Goal: Task Accomplishment & Management: Use online tool/utility

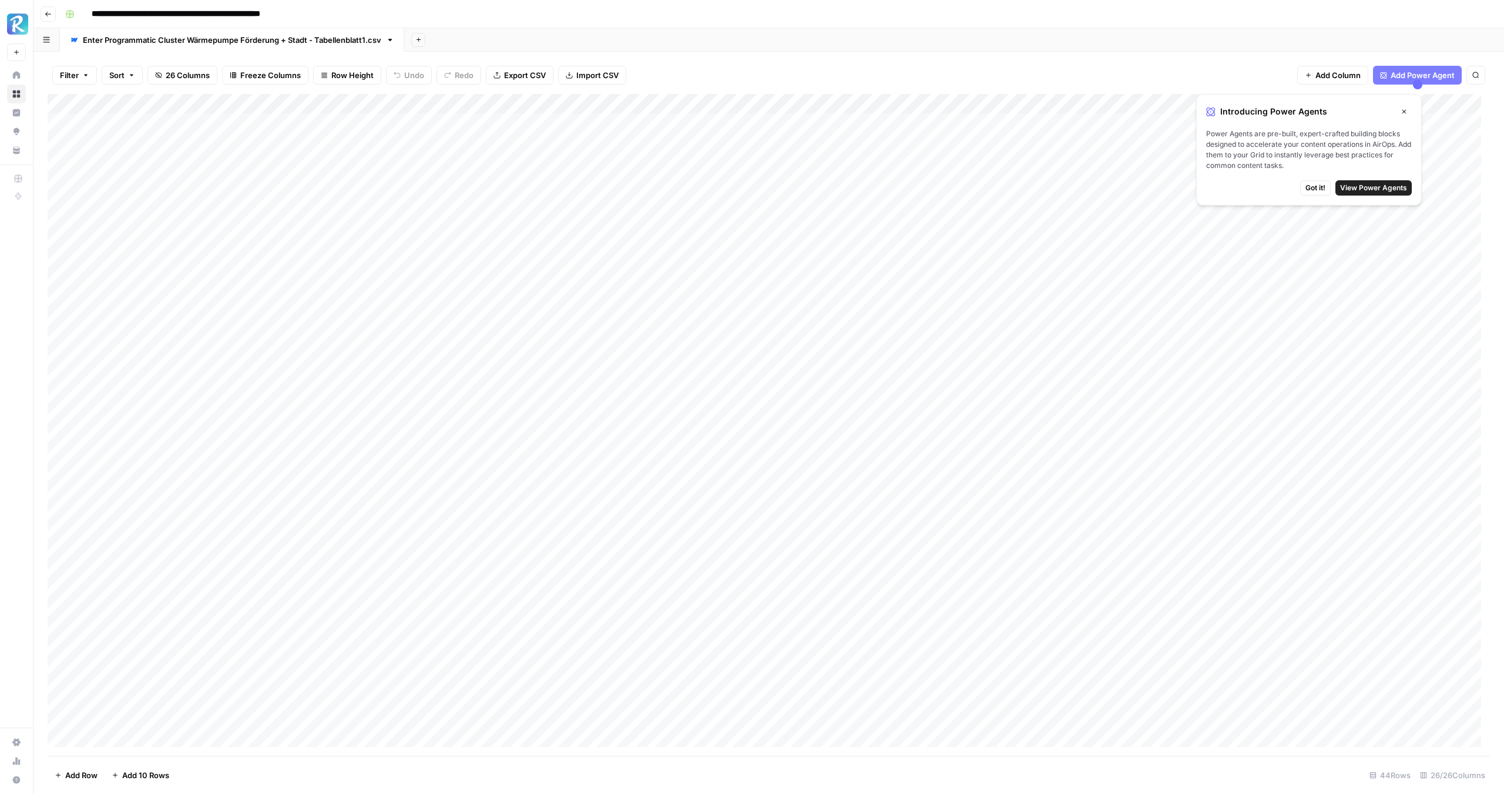
click at [1406, 106] on button "Close" at bounding box center [1403, 111] width 15 height 15
click at [1312, 125] on div "Add Column" at bounding box center [769, 425] width 1442 height 662
click at [1353, 125] on div "Add Column" at bounding box center [769, 425] width 1442 height 662
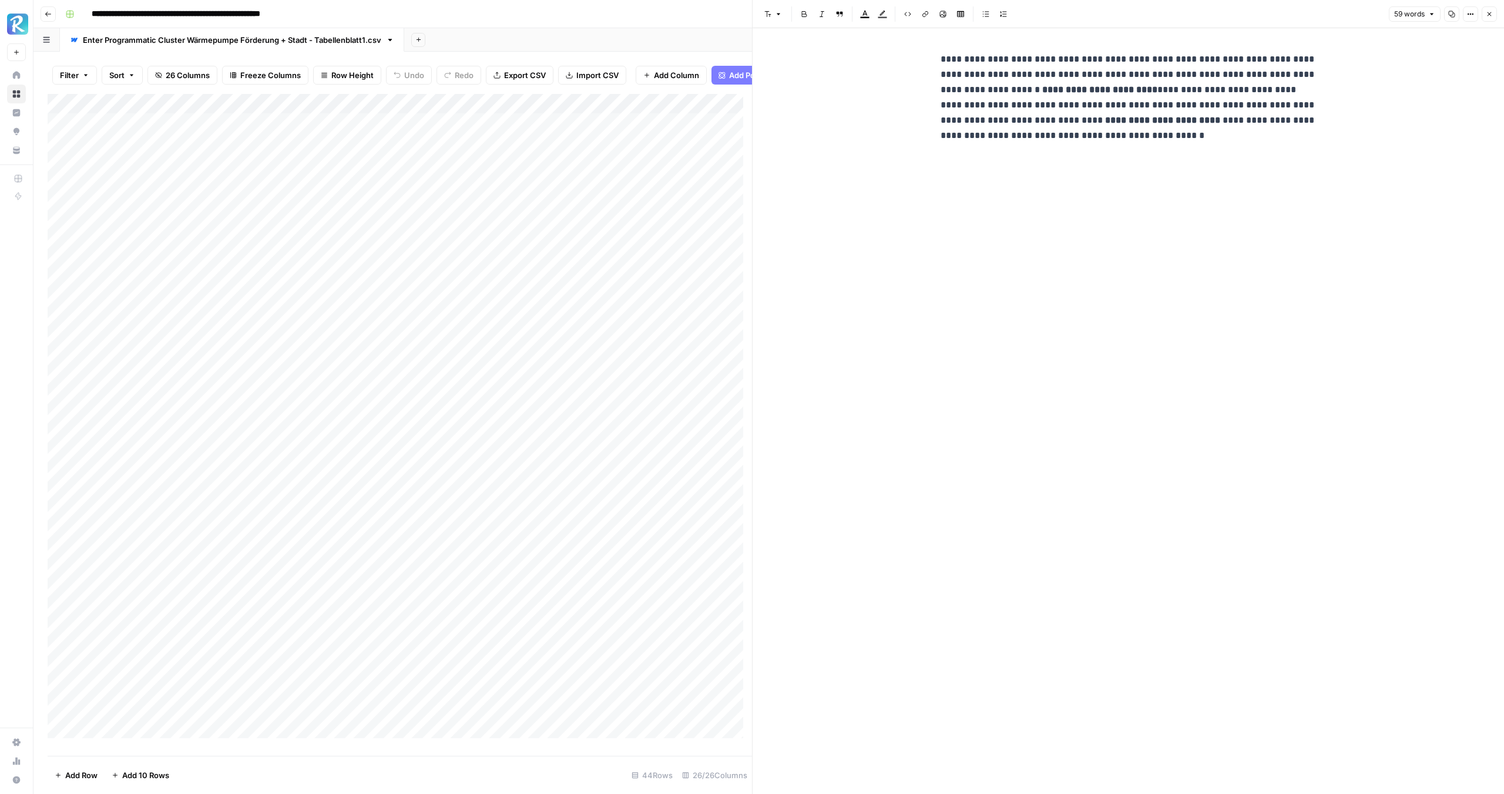
click at [1492, 20] on button "Close" at bounding box center [1489, 13] width 15 height 15
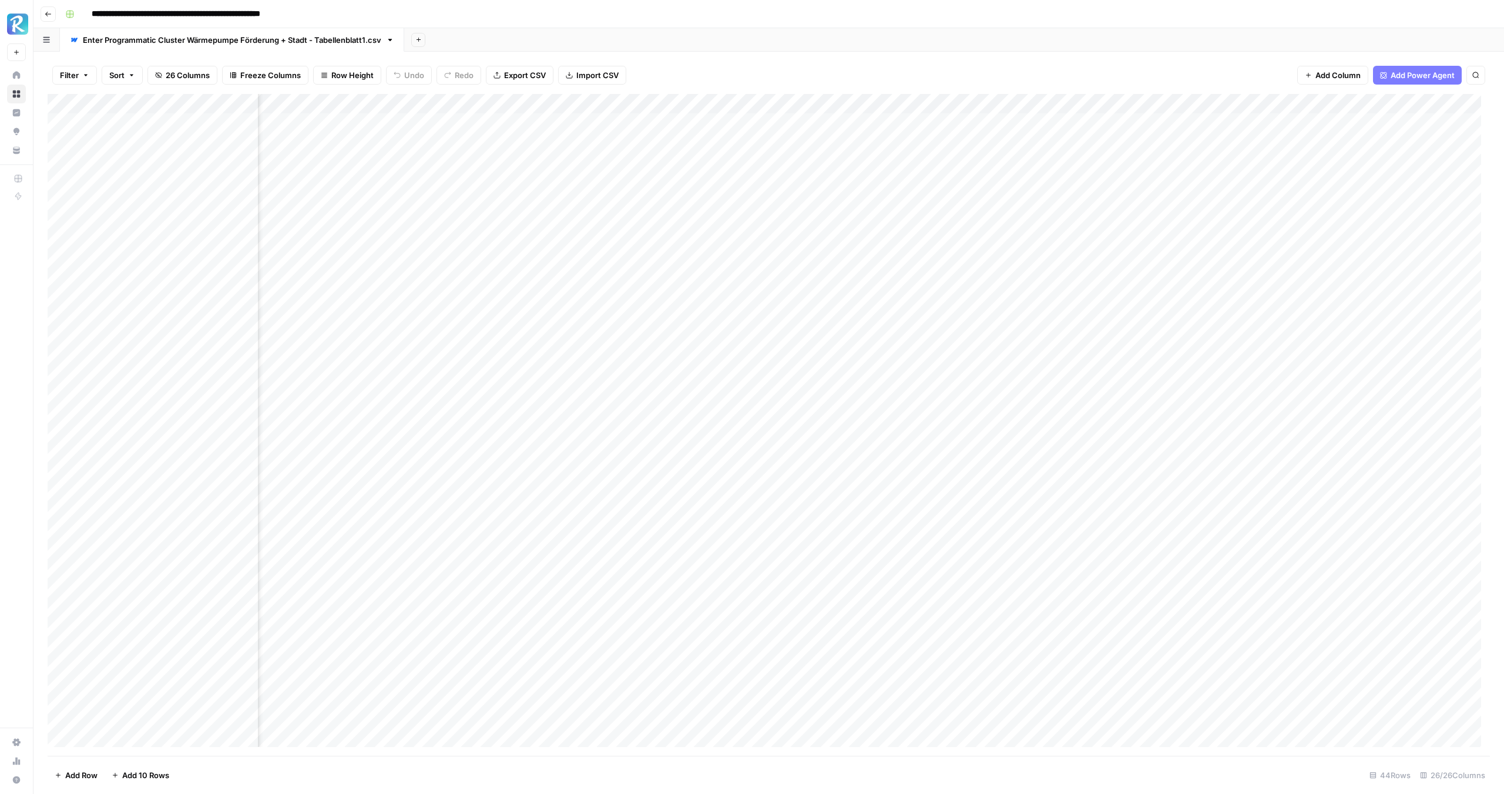
scroll to position [0, 533]
click at [882, 120] on div "Add Column" at bounding box center [769, 425] width 1442 height 662
click at [927, 123] on div "Add Column" at bounding box center [769, 425] width 1442 height 662
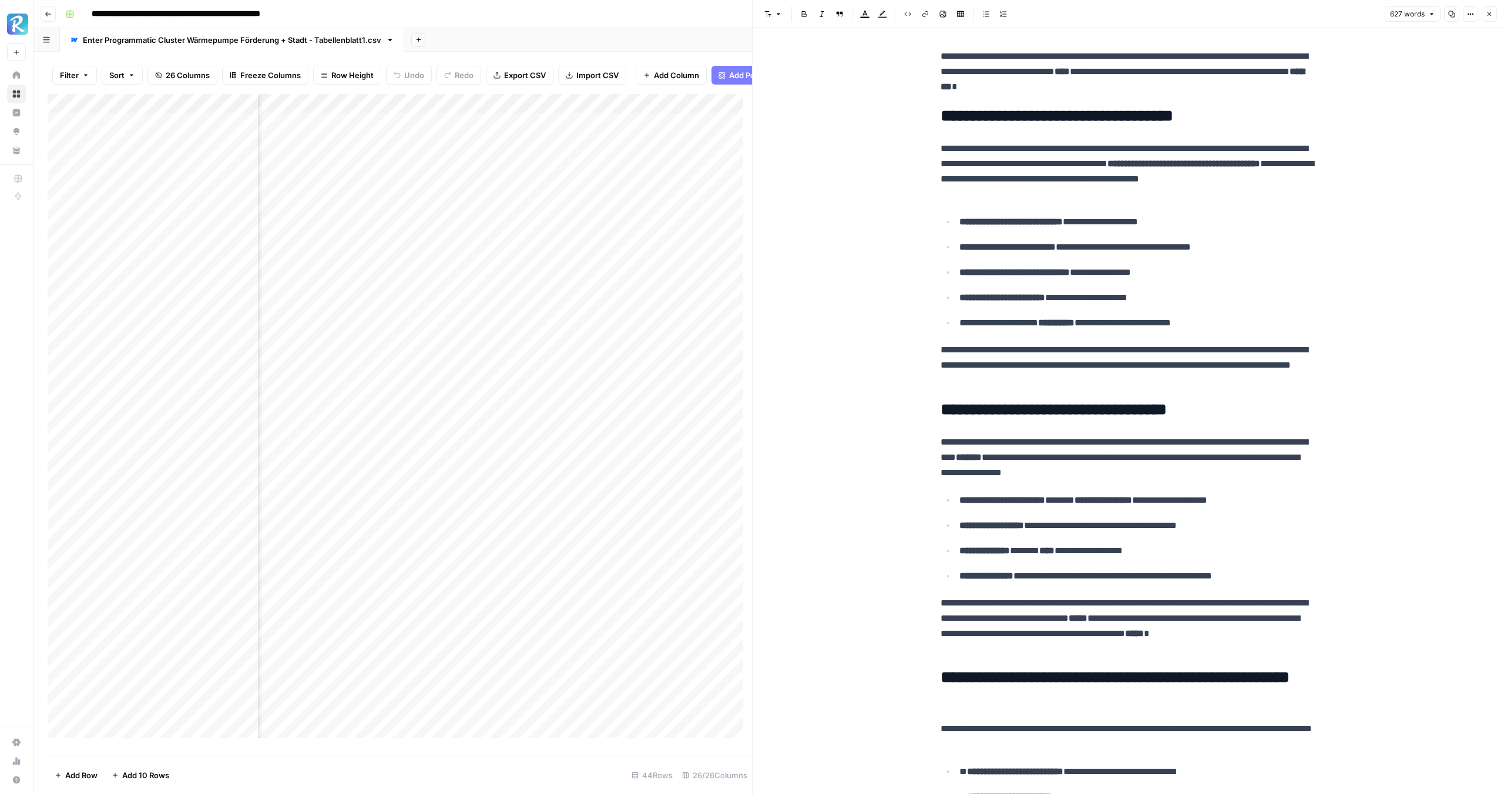
scroll to position [1173, 0]
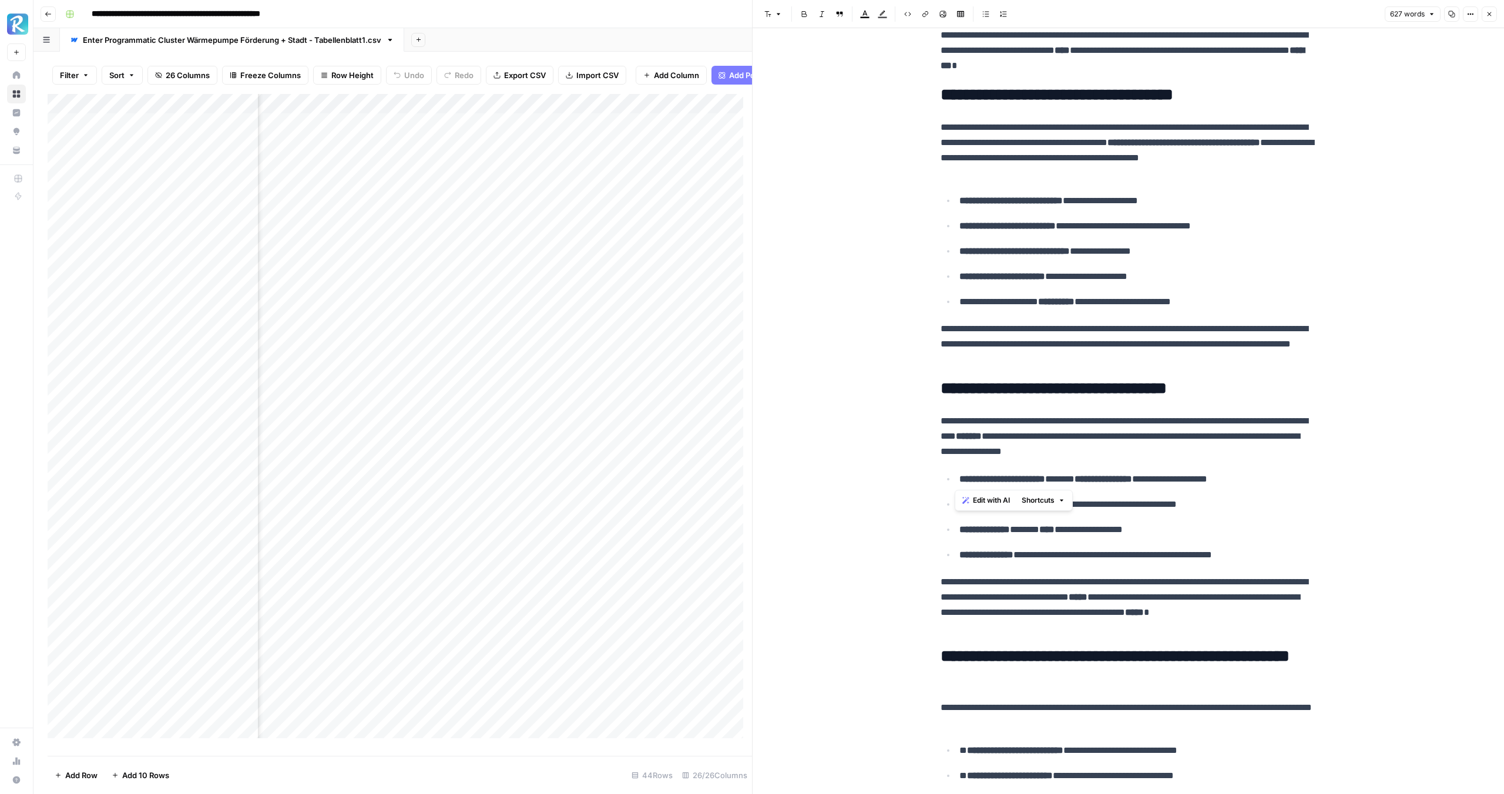
drag, startPoint x: 956, startPoint y: 479, endPoint x: 1170, endPoint y: 482, distance: 213.9
click at [1170, 482] on p "**********" at bounding box center [1137, 479] width 357 height 15
copy p "**********"
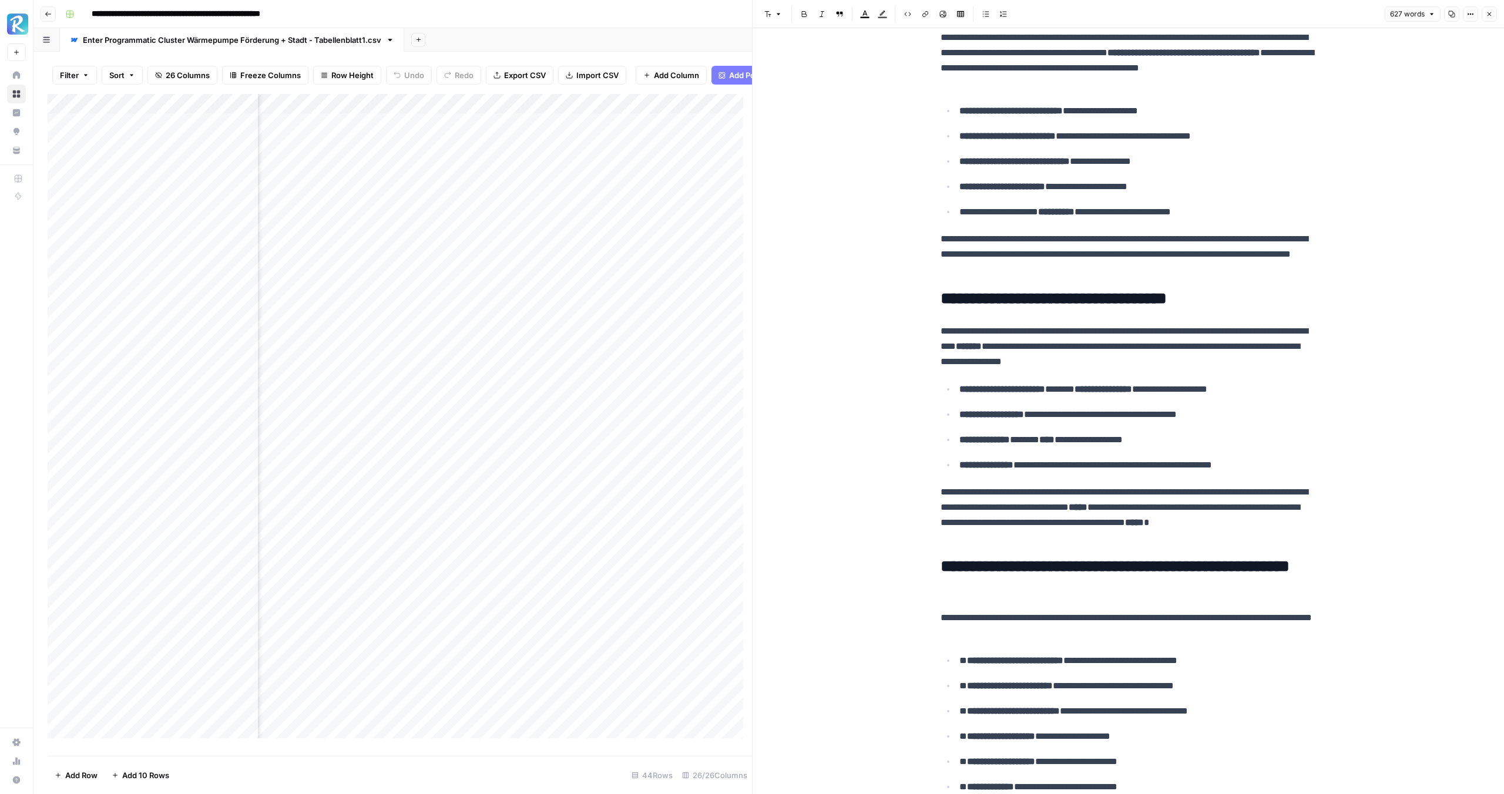
scroll to position [1271, 0]
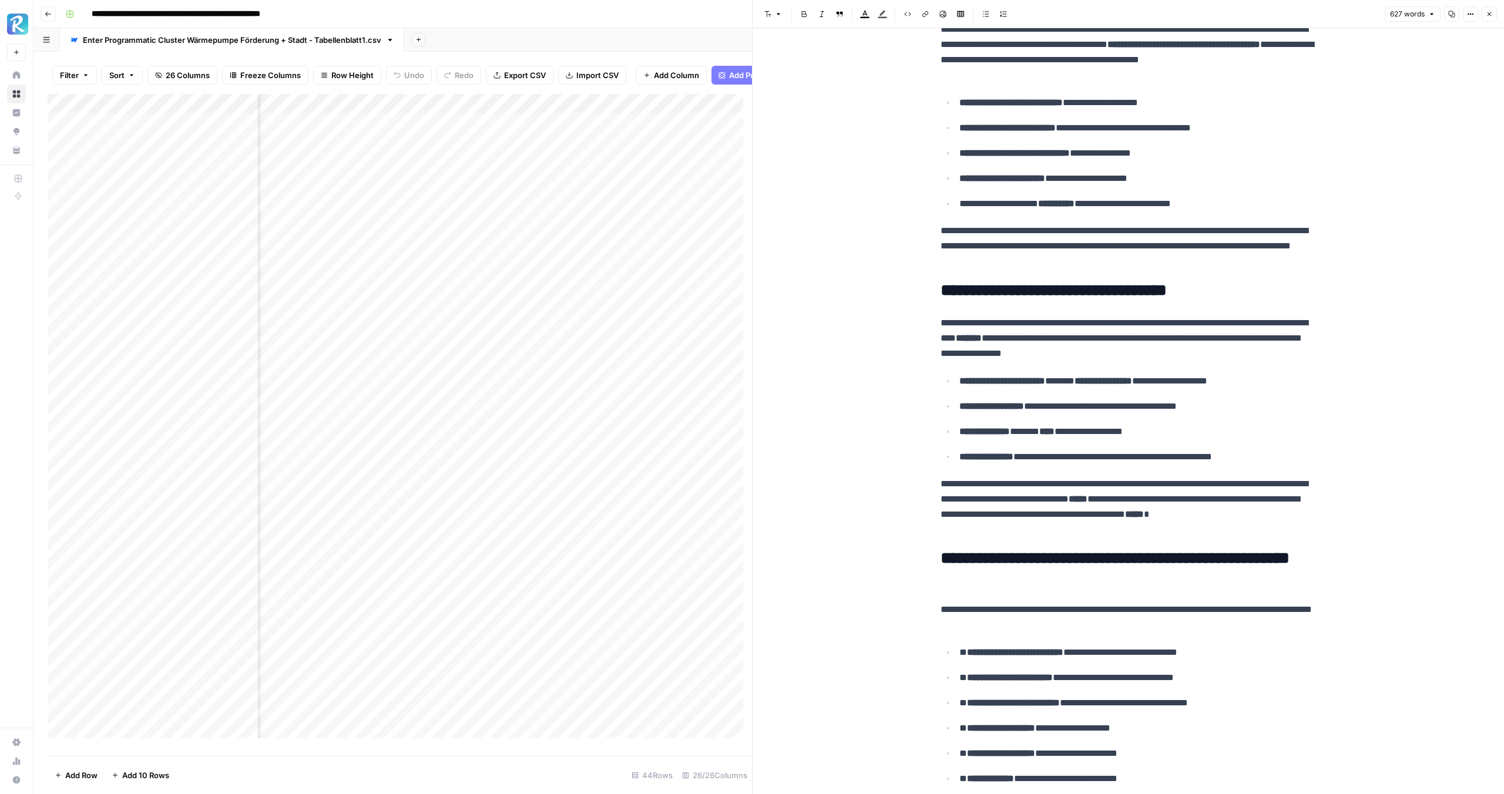
click at [1145, 505] on p "**********" at bounding box center [1129, 506] width 376 height 61
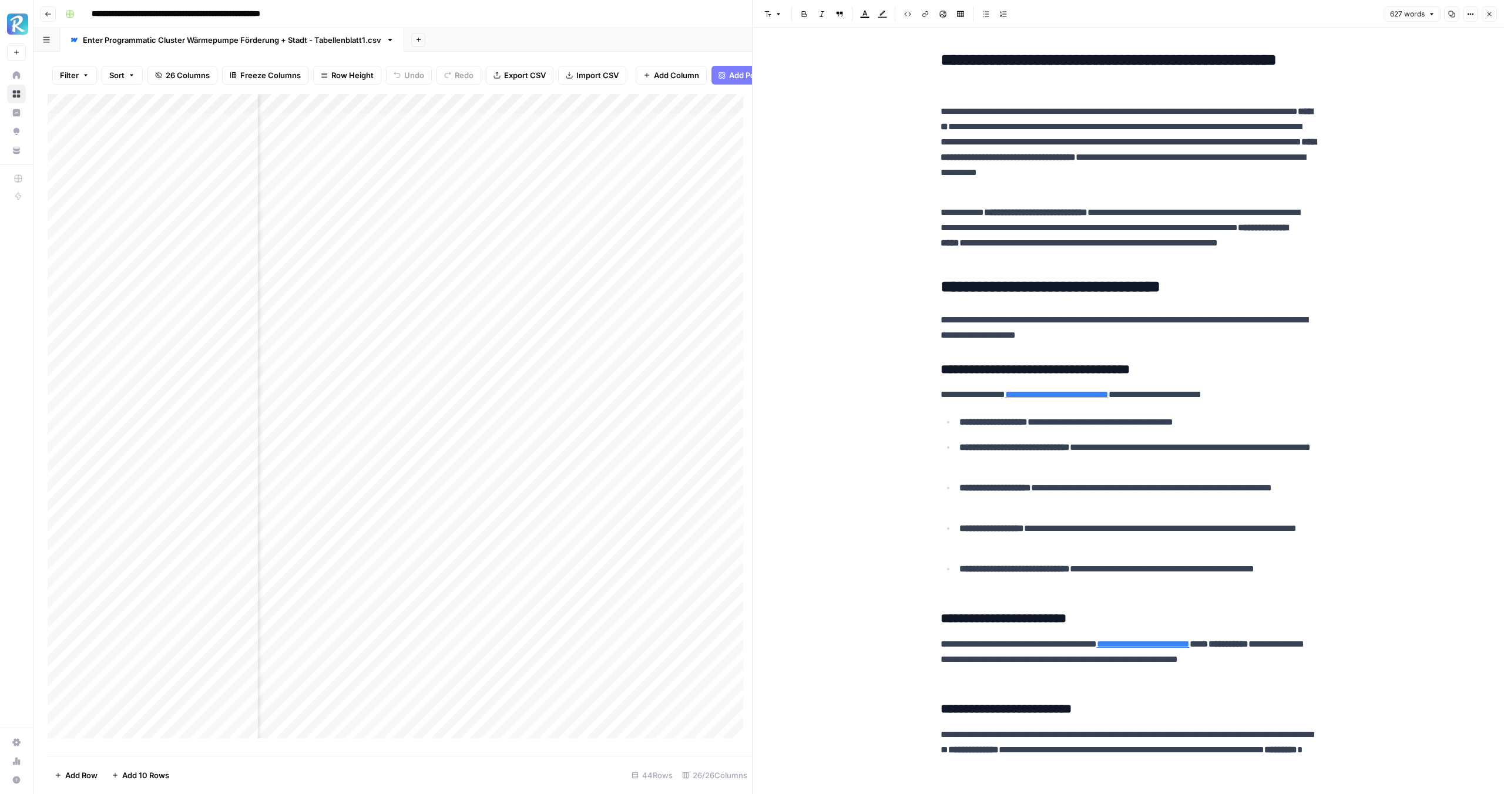
scroll to position [0, 0]
click at [1490, 15] on icon "button" at bounding box center [1489, 14] width 7 height 7
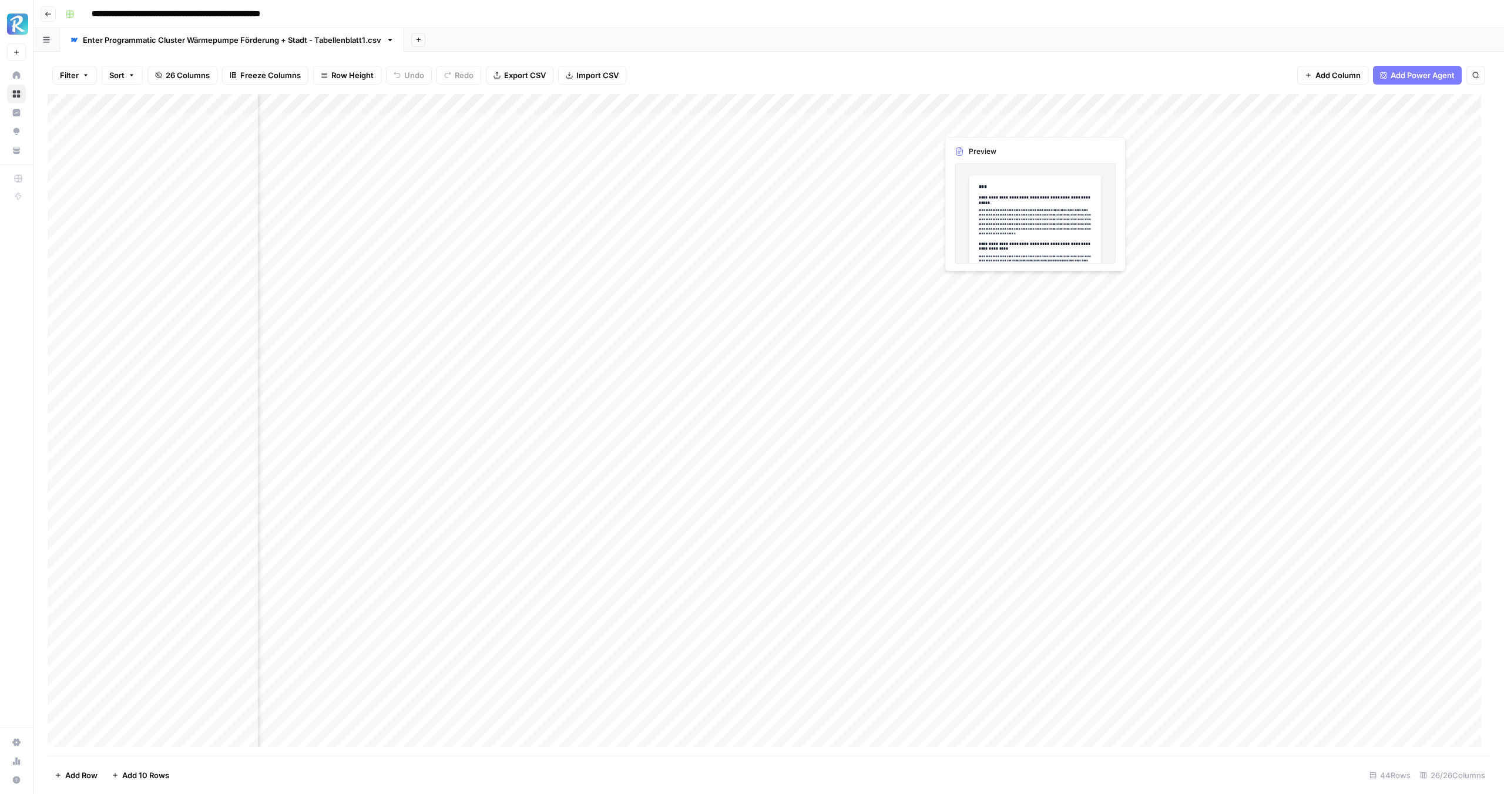
click at [972, 122] on div "Add Column" at bounding box center [769, 425] width 1442 height 662
click at [1029, 122] on div "Add Column" at bounding box center [769, 425] width 1442 height 662
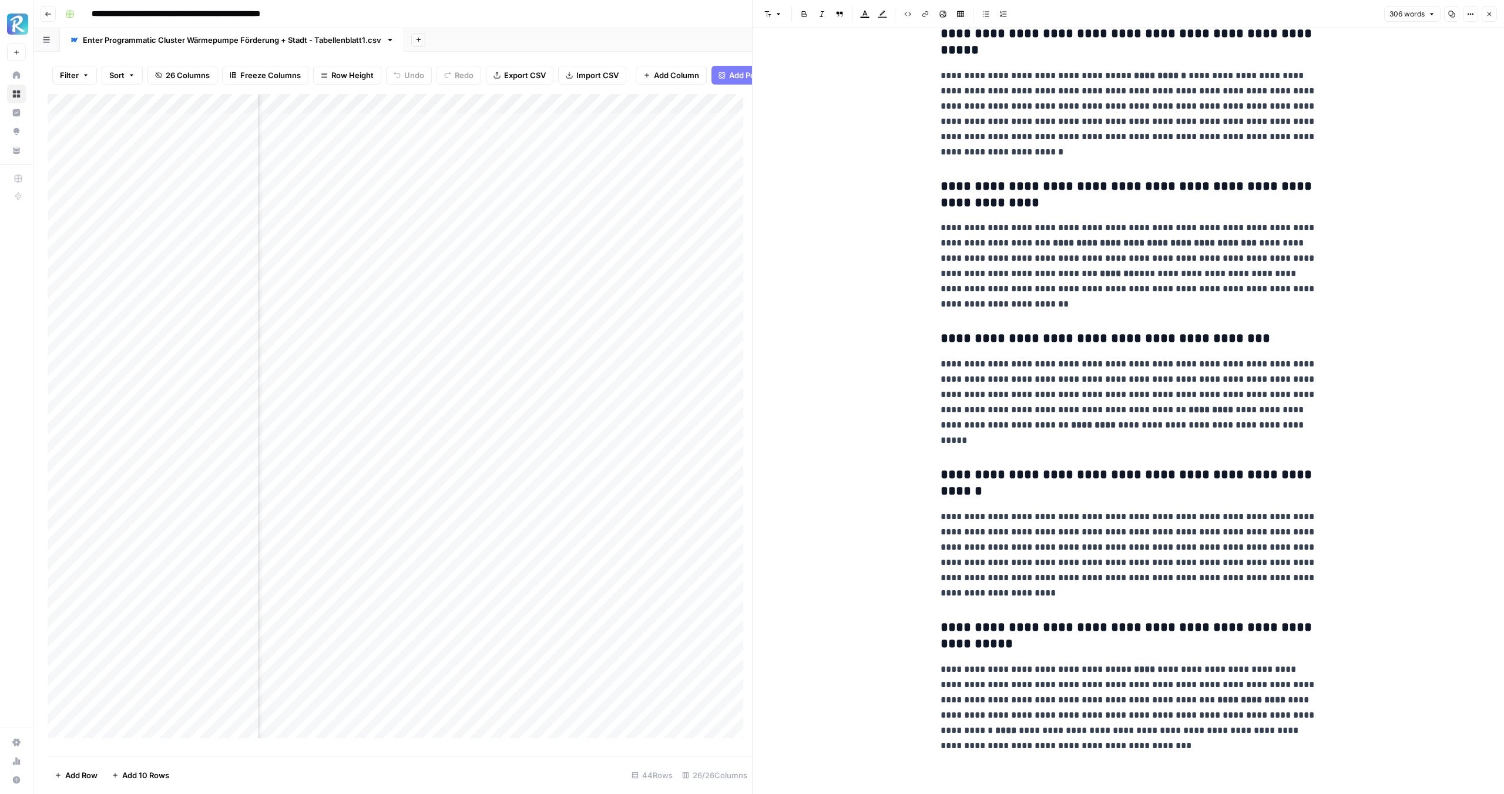
scroll to position [65, 0]
click at [1492, 14] on span "Close" at bounding box center [1492, 14] width 1 height 1
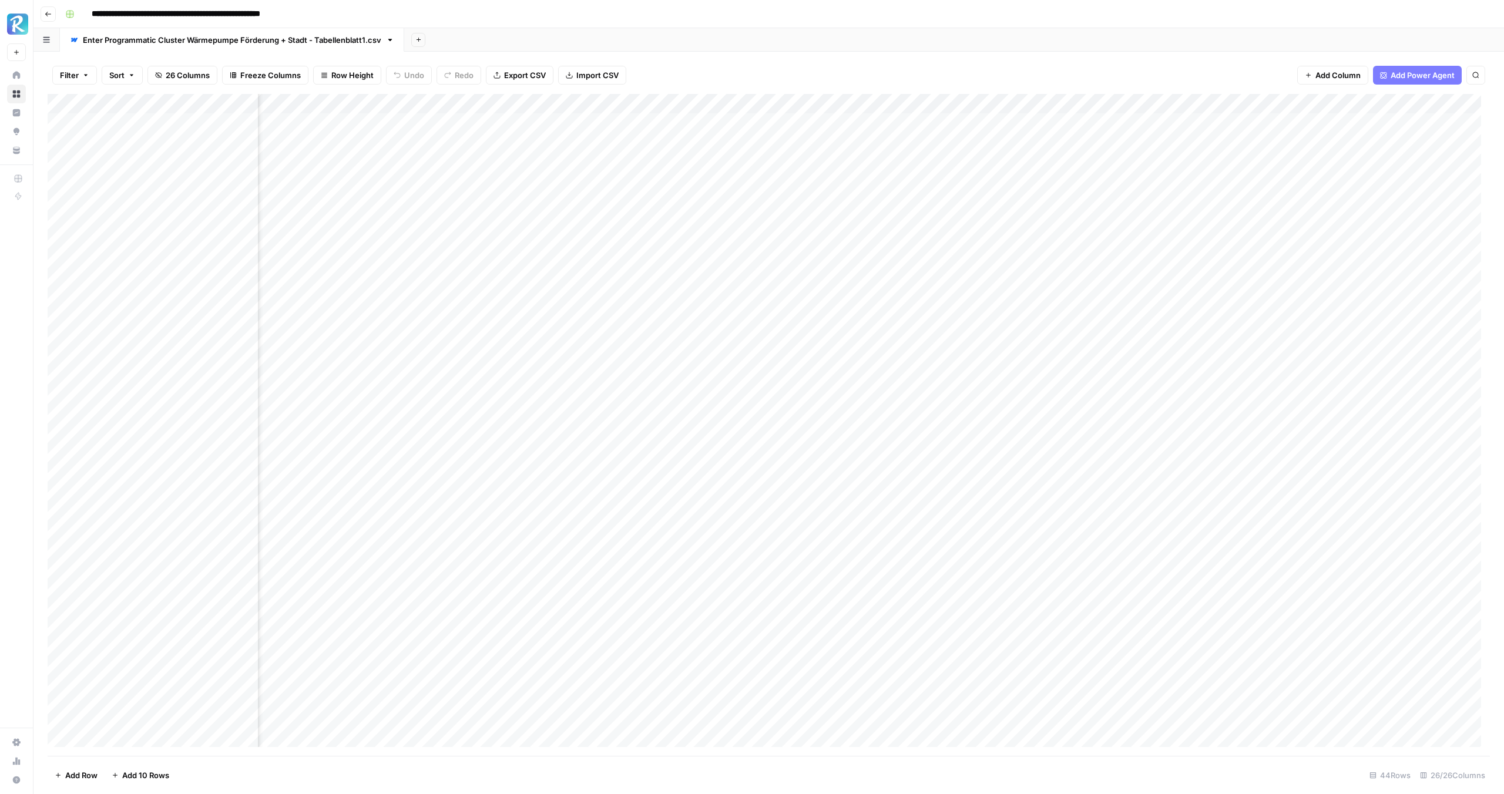
click at [792, 180] on div "Add Column" at bounding box center [769, 425] width 1442 height 662
click at [822, 186] on div "Add Column" at bounding box center [769, 425] width 1442 height 662
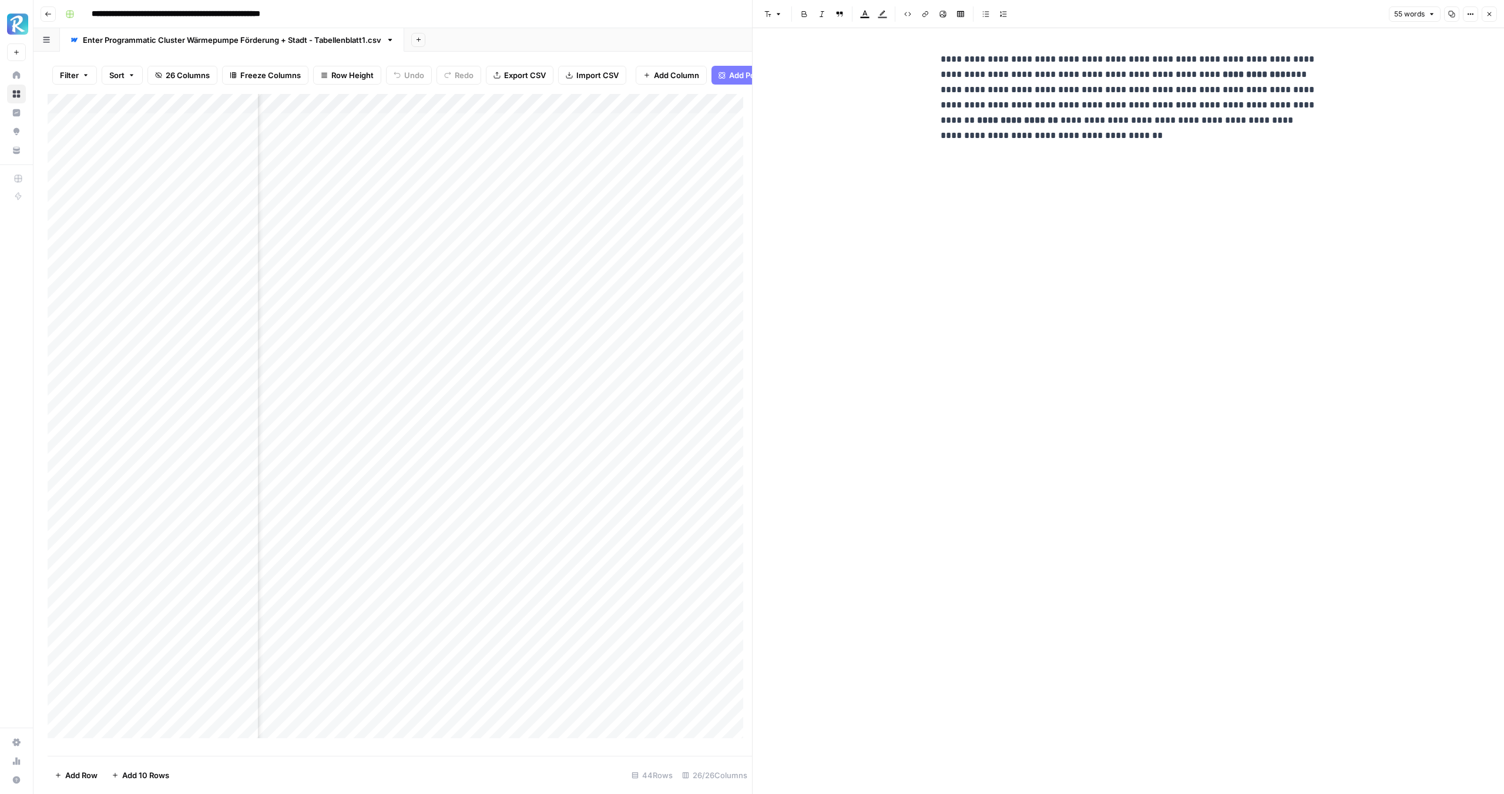
scroll to position [0, 533]
click at [1488, 15] on icon "button" at bounding box center [1489, 14] width 7 height 7
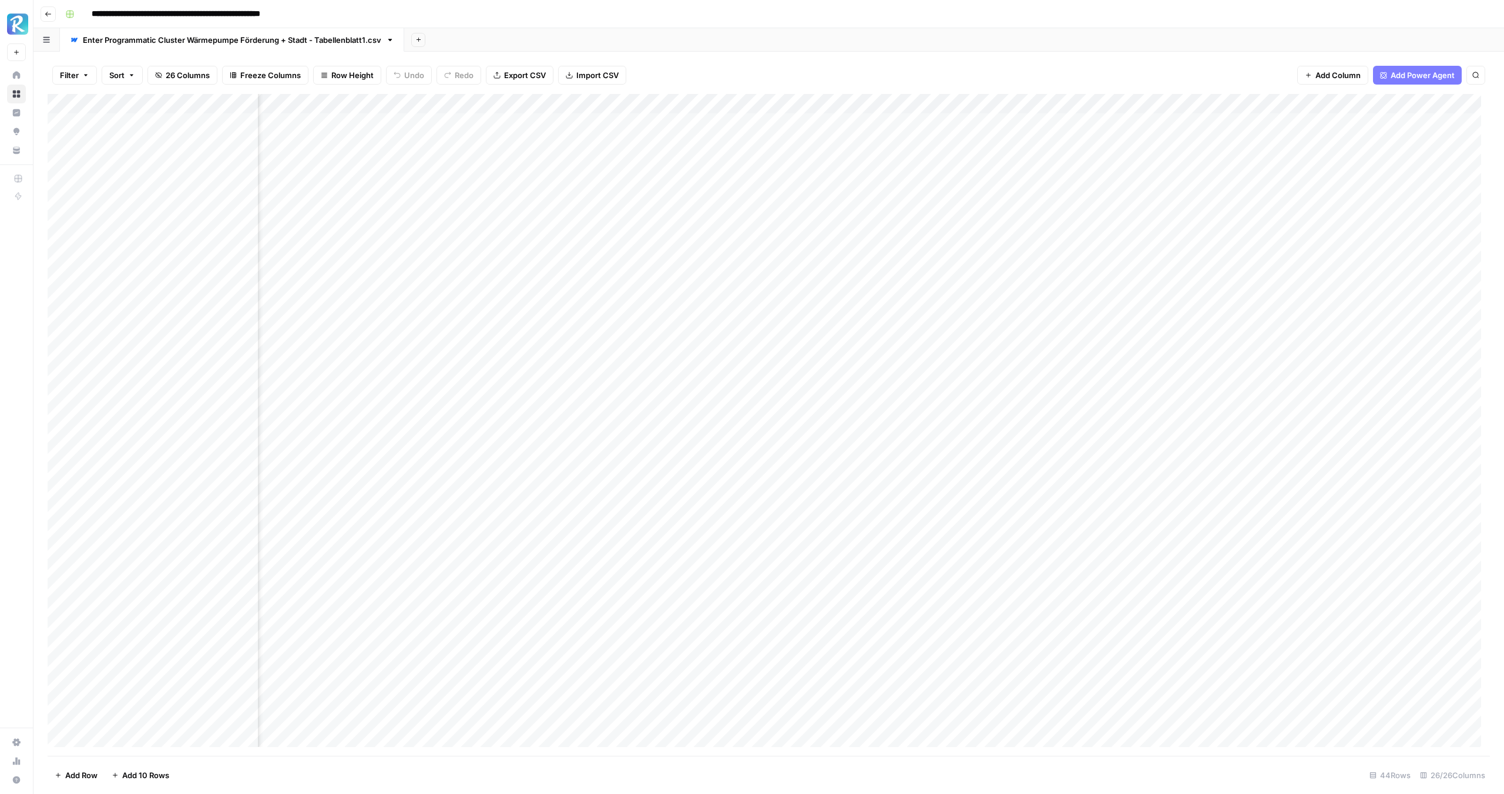
click at [925, 143] on div "Add Column" at bounding box center [769, 425] width 1442 height 662
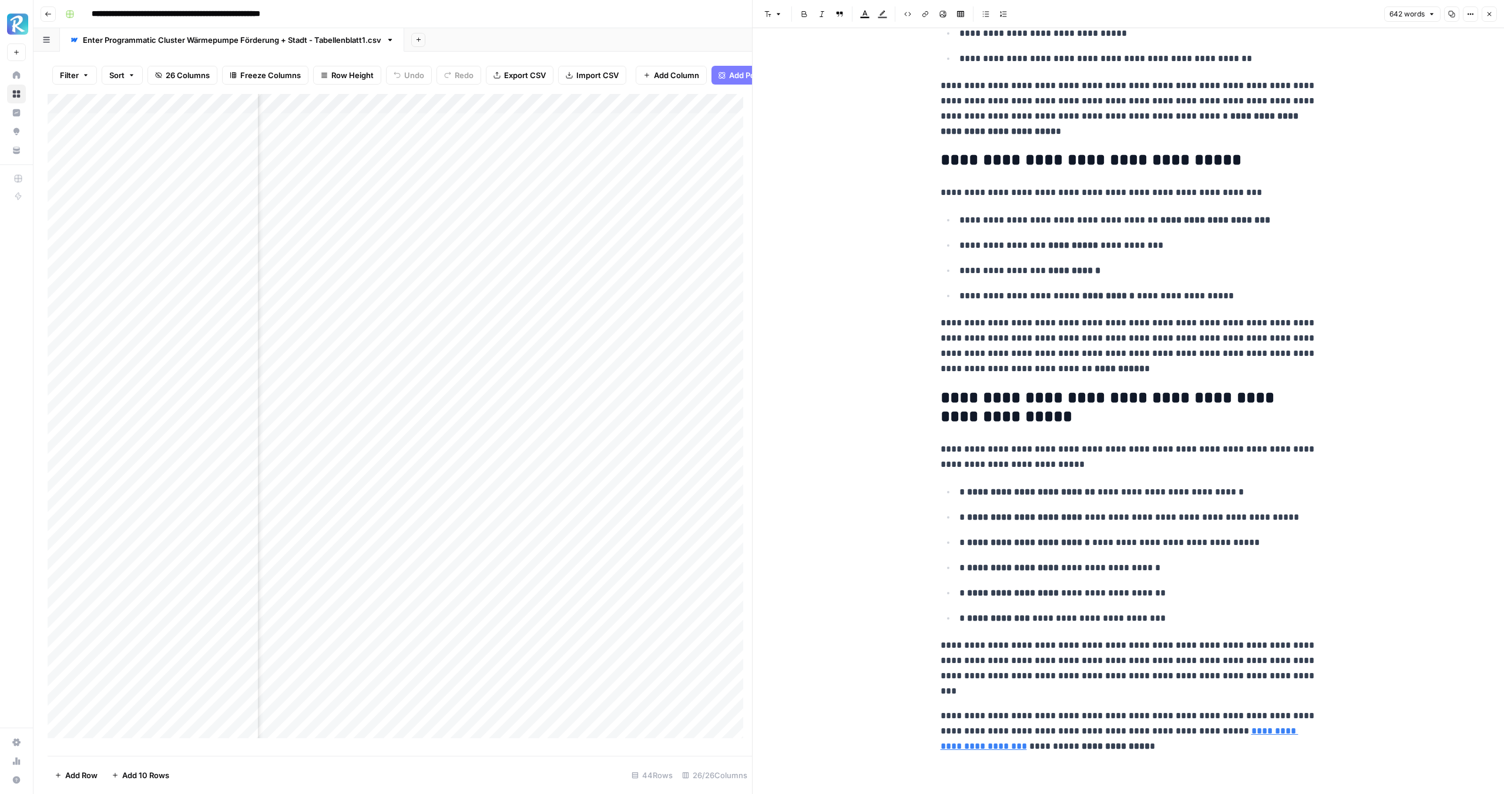
scroll to position [1417, 0]
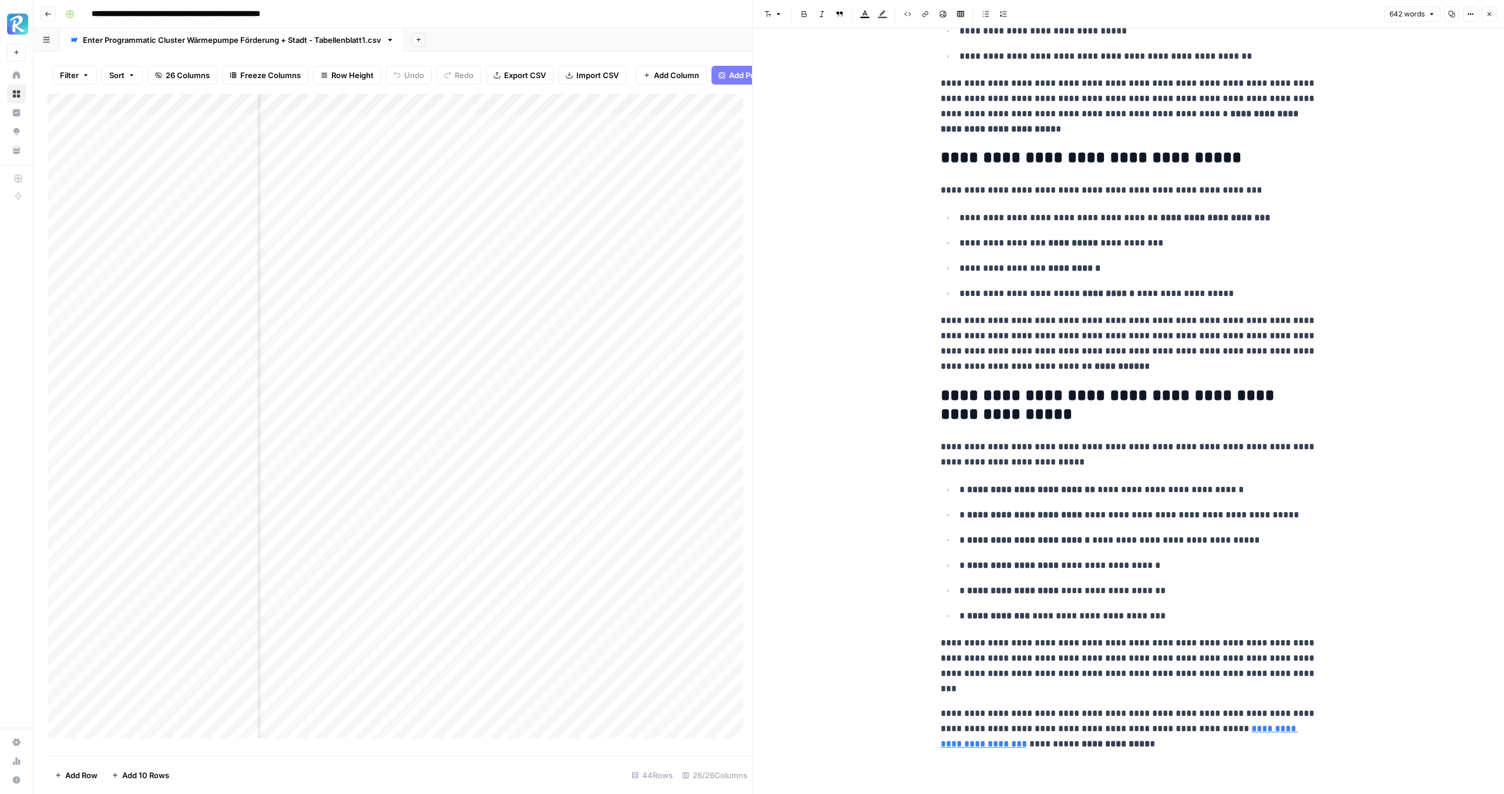
click at [1488, 15] on icon "button" at bounding box center [1489, 14] width 7 height 7
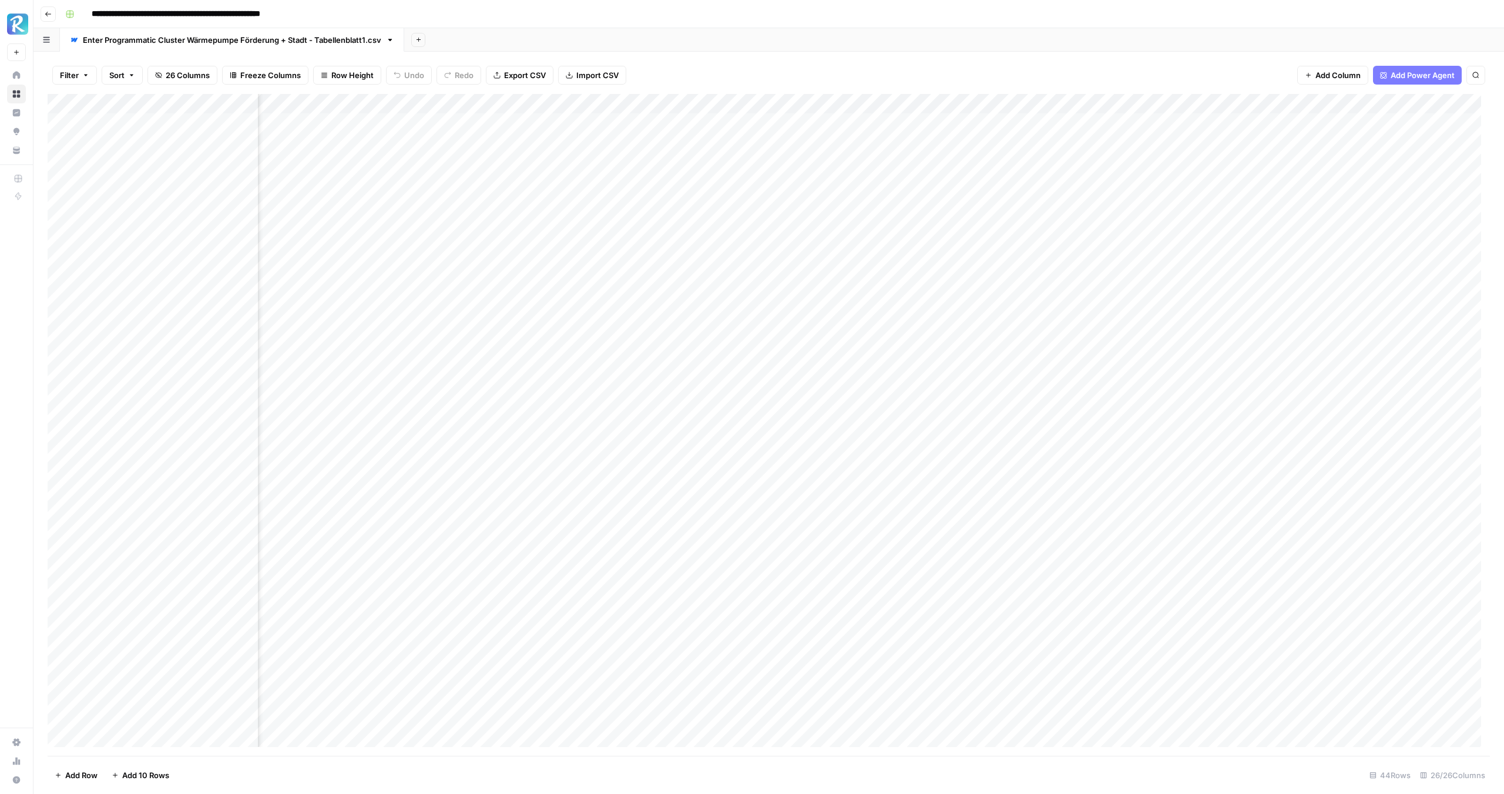
click at [923, 184] on div "Add Column" at bounding box center [769, 425] width 1442 height 662
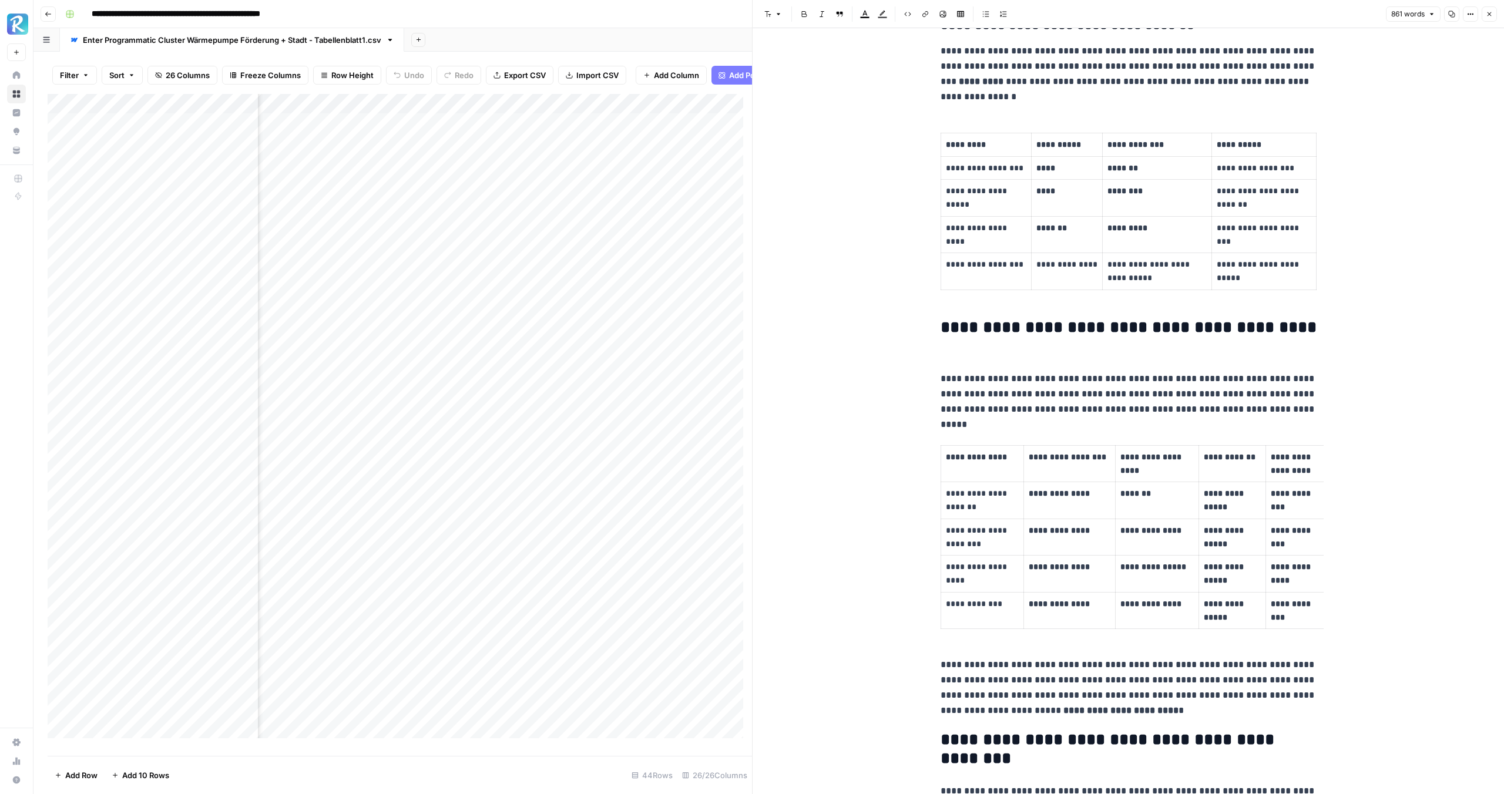
scroll to position [680, 0]
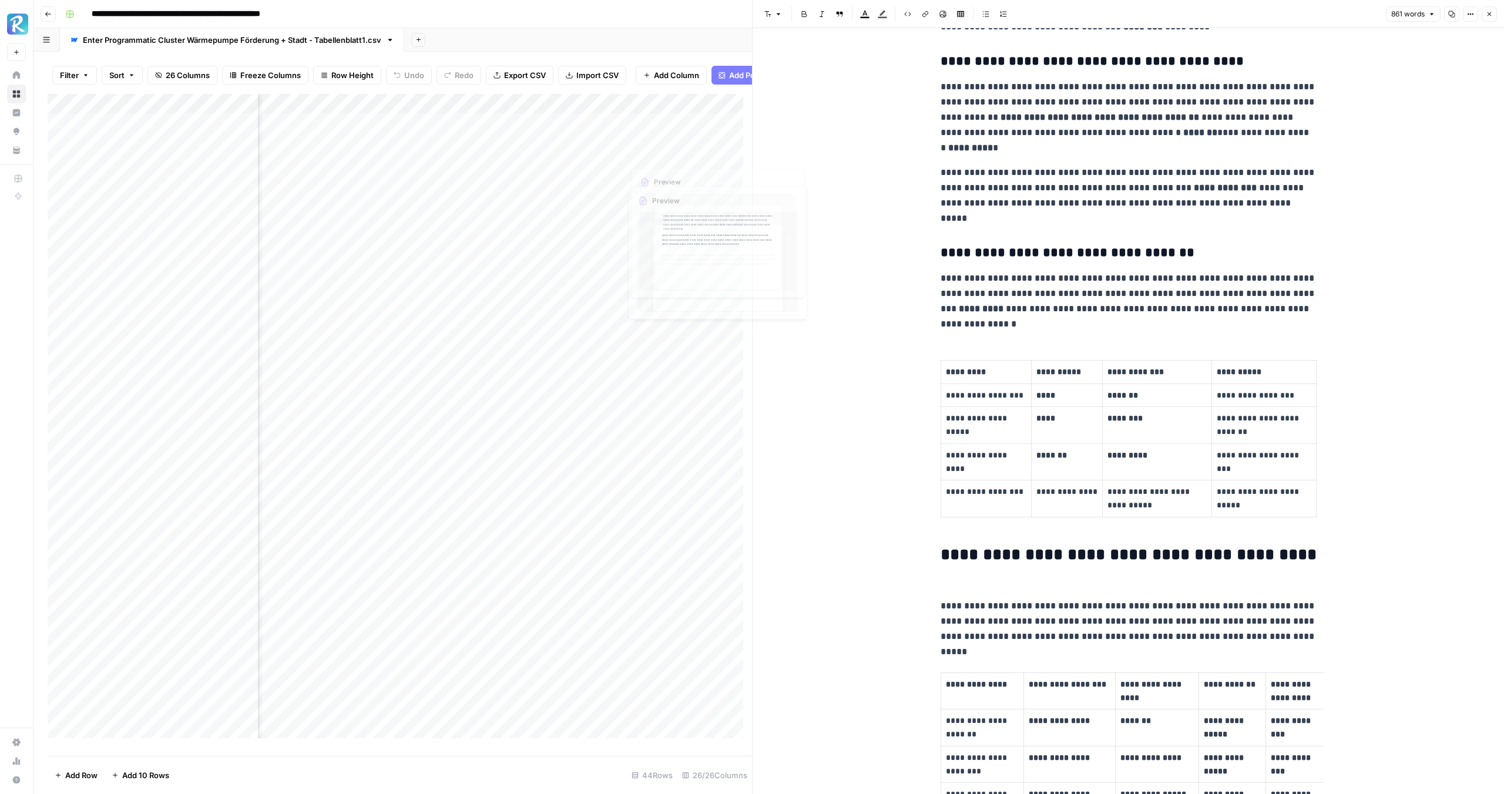
click at [611, 365] on div "Add Column" at bounding box center [400, 420] width 704 height 653
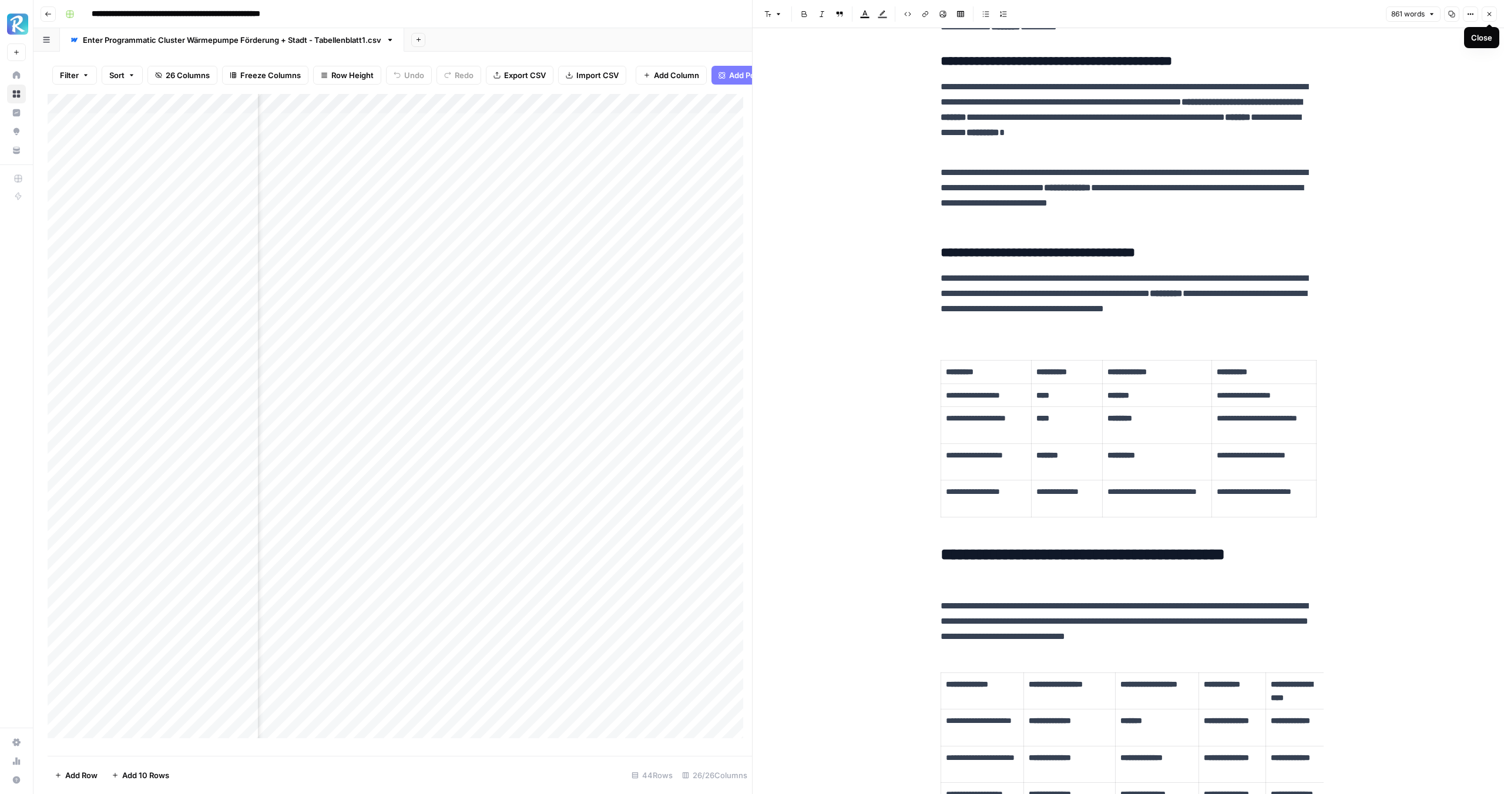
click at [1484, 21] on button "Close" at bounding box center [1489, 13] width 15 height 15
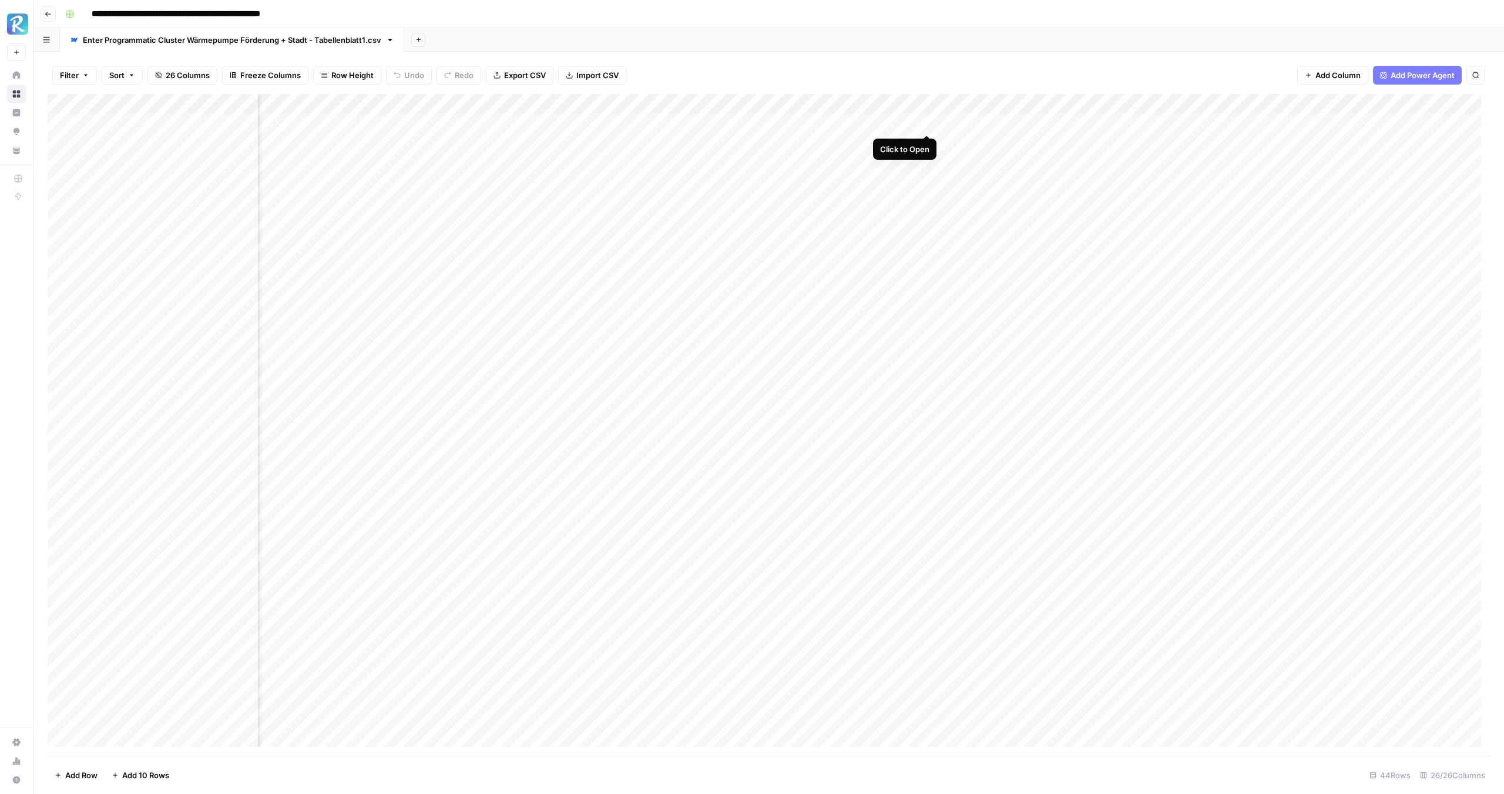
click at [928, 123] on div "Add Column" at bounding box center [769, 425] width 1442 height 662
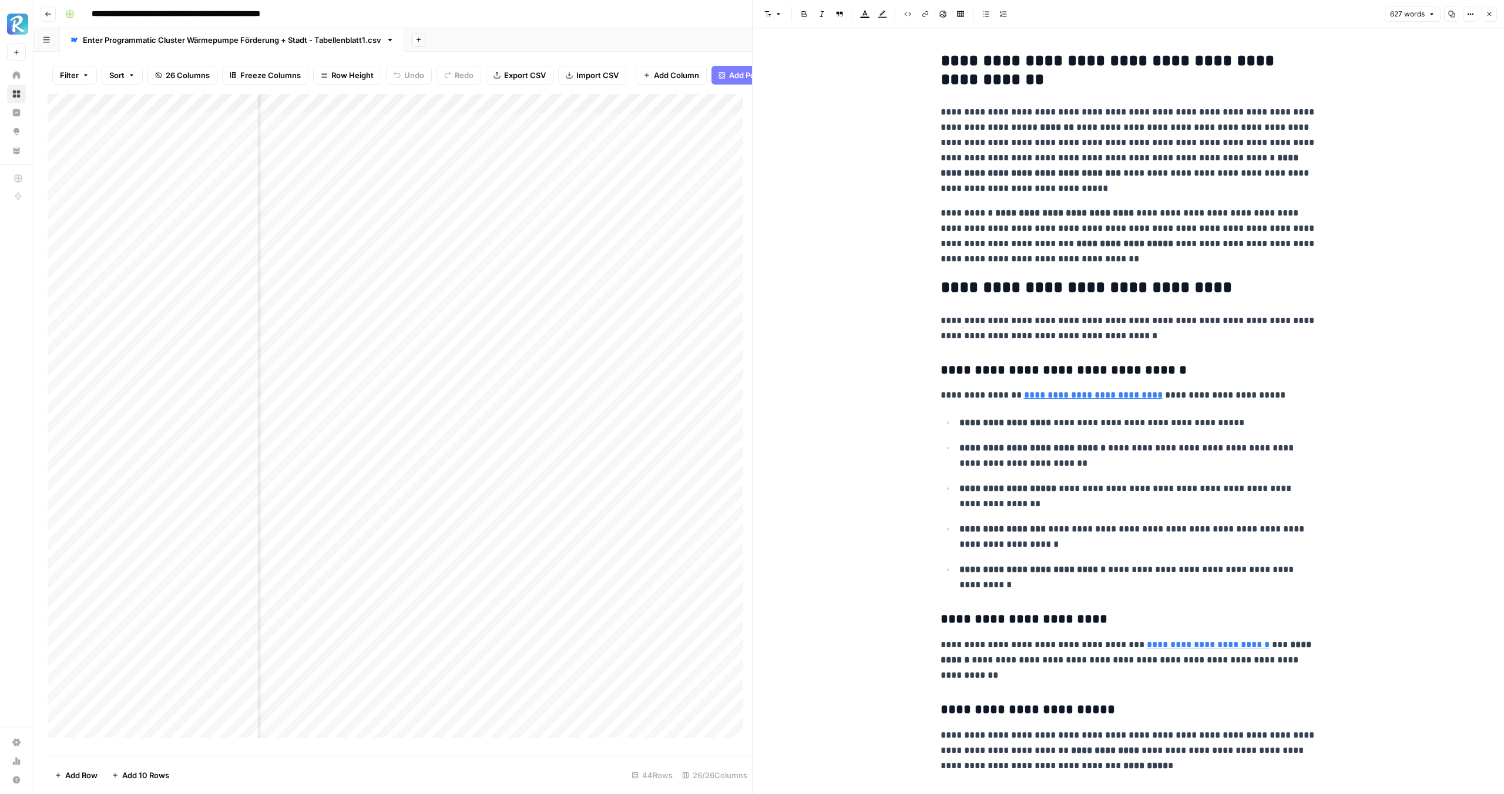
scroll to position [239, 0]
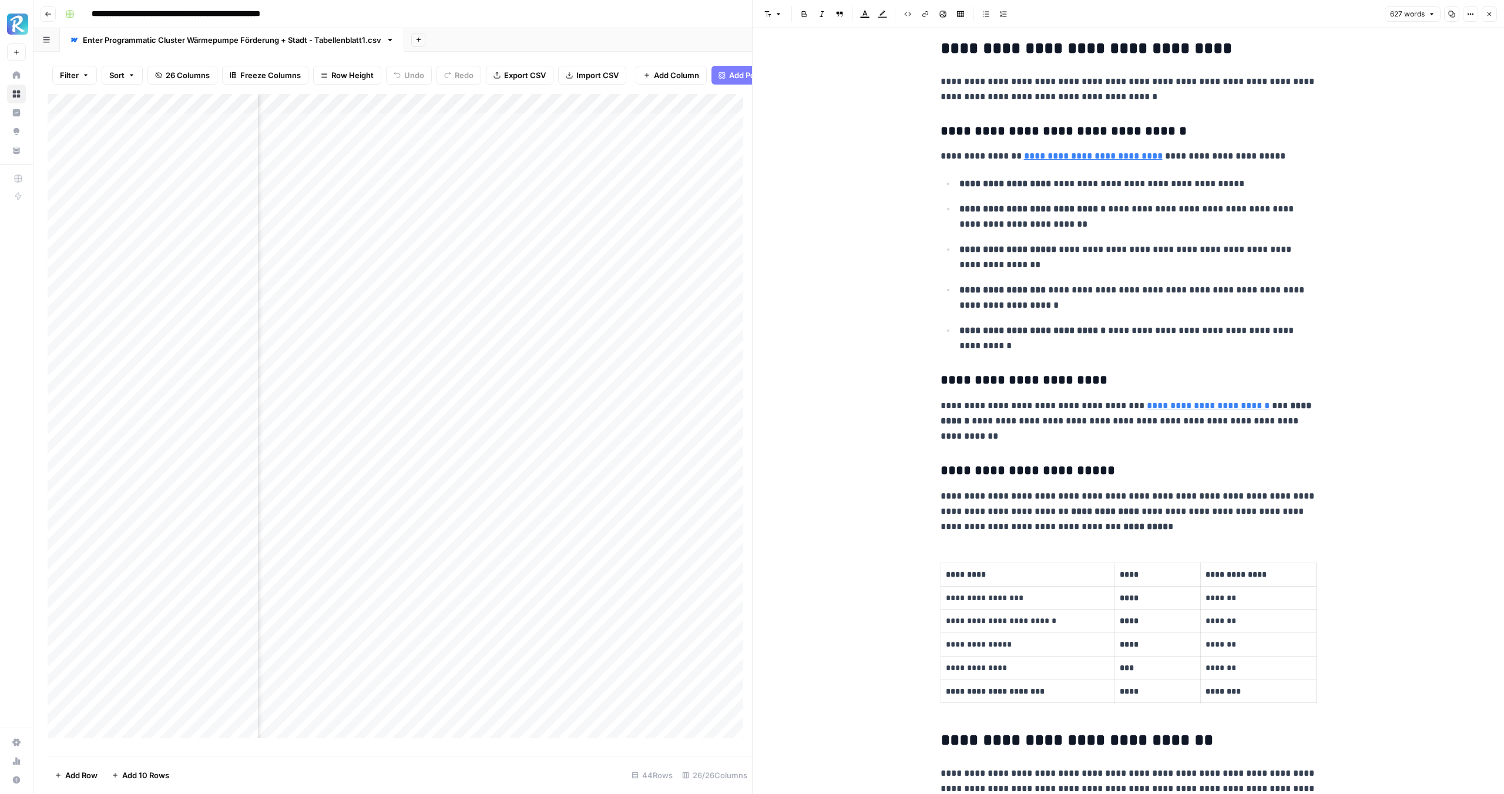
click at [1493, 9] on button "Close" at bounding box center [1489, 13] width 15 height 15
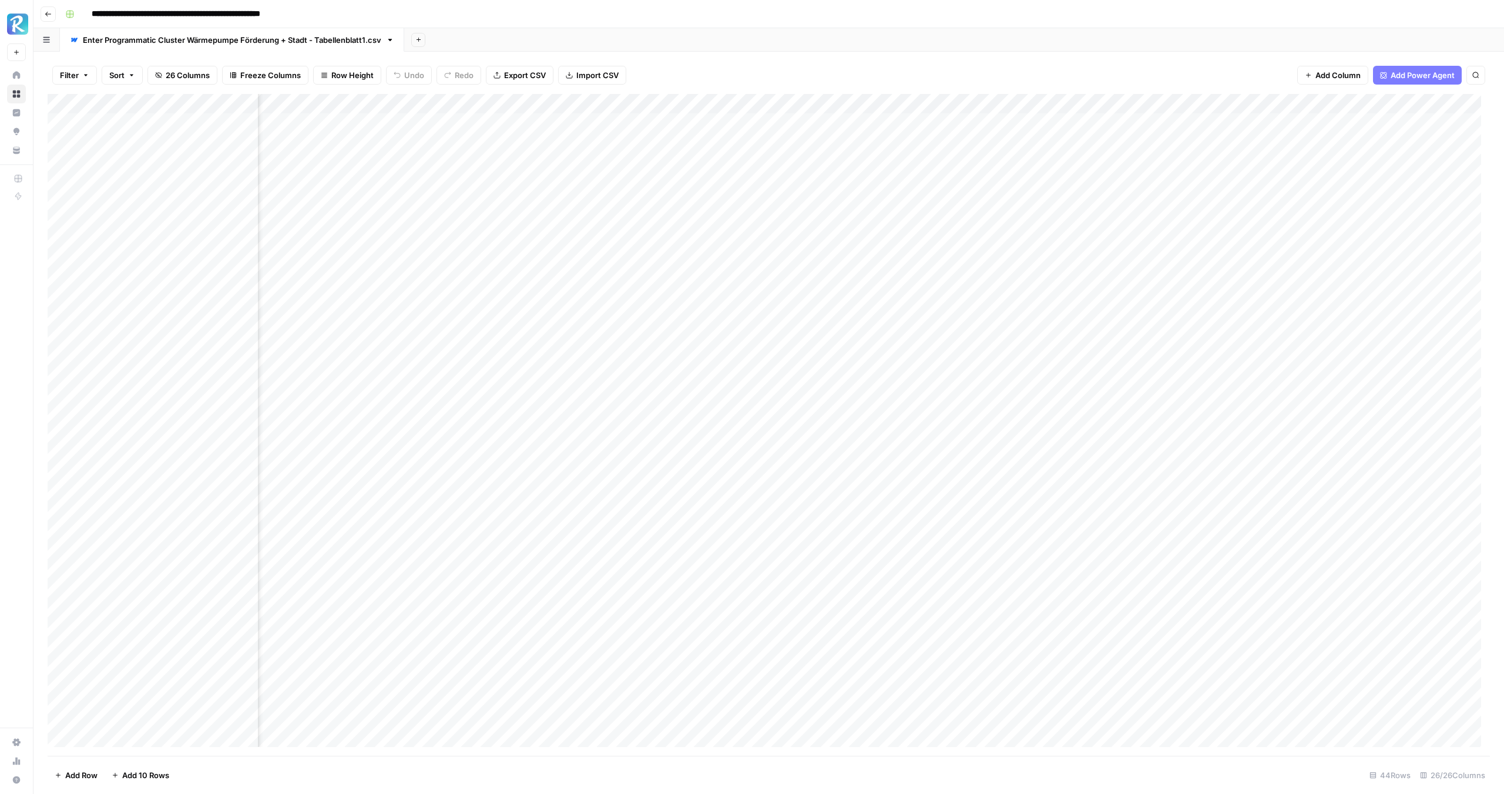
click at [926, 201] on div "Add Column" at bounding box center [769, 425] width 1442 height 662
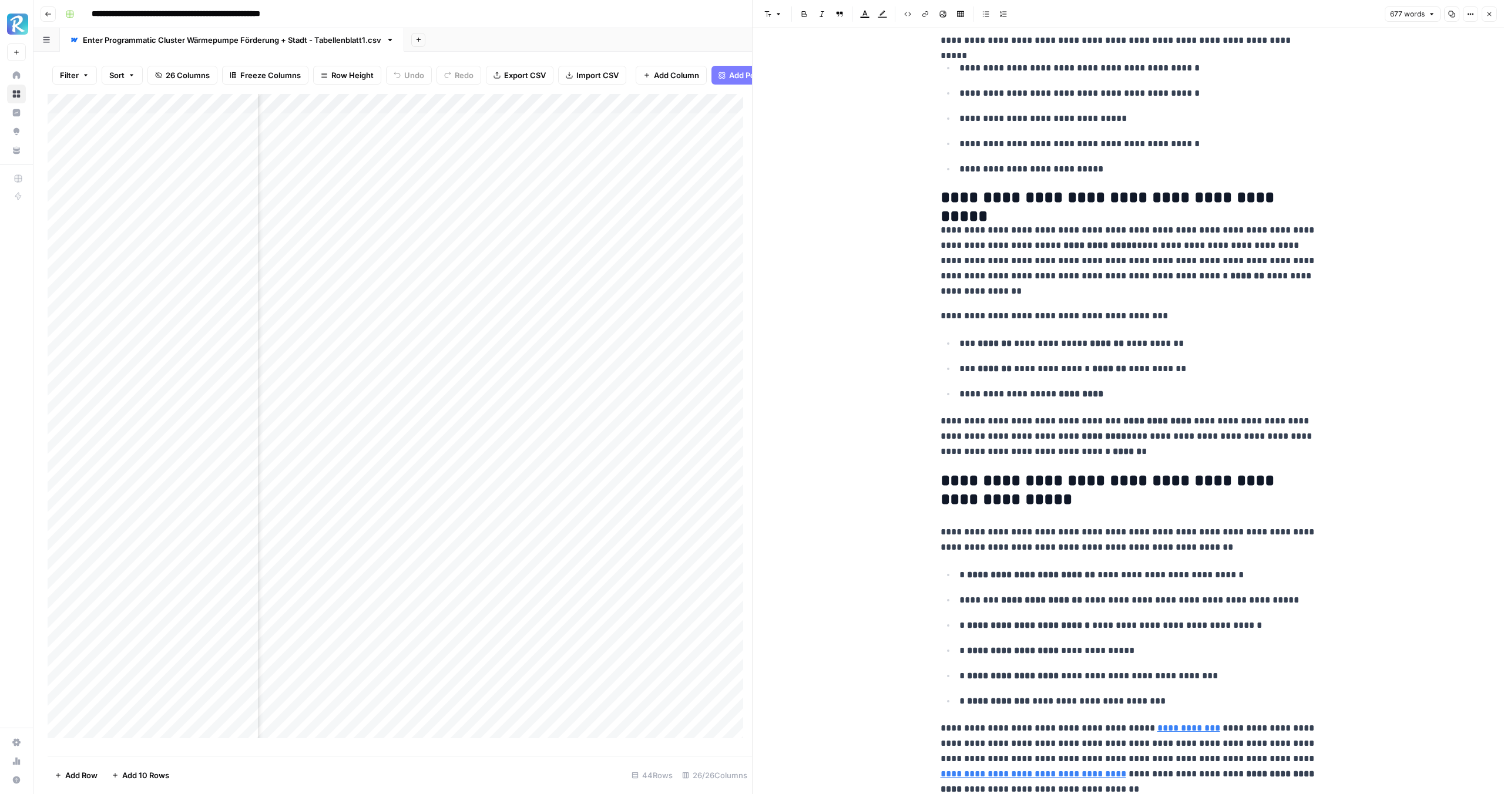
scroll to position [1379, 0]
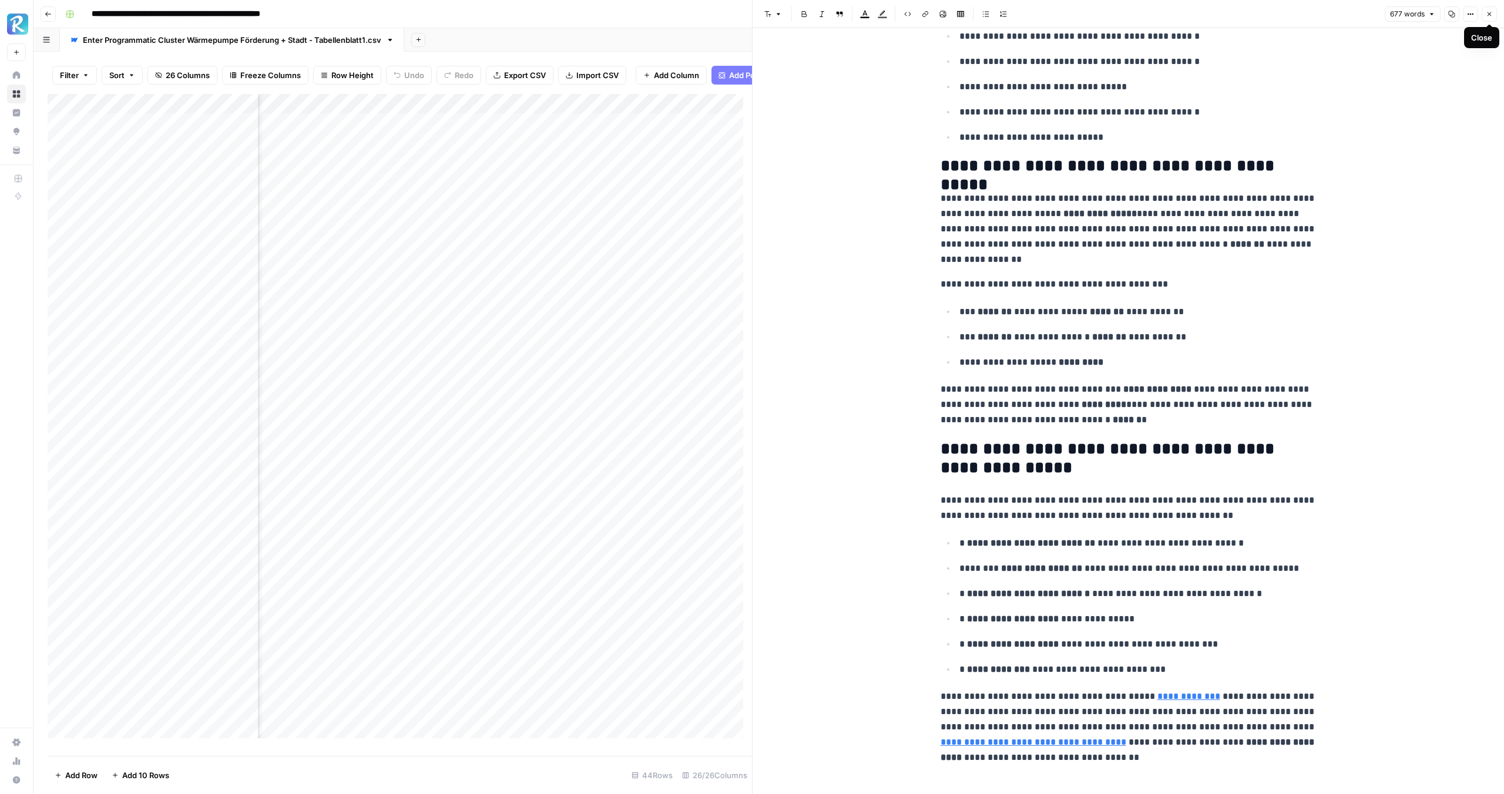
click at [1494, 15] on button "Close" at bounding box center [1489, 13] width 15 height 15
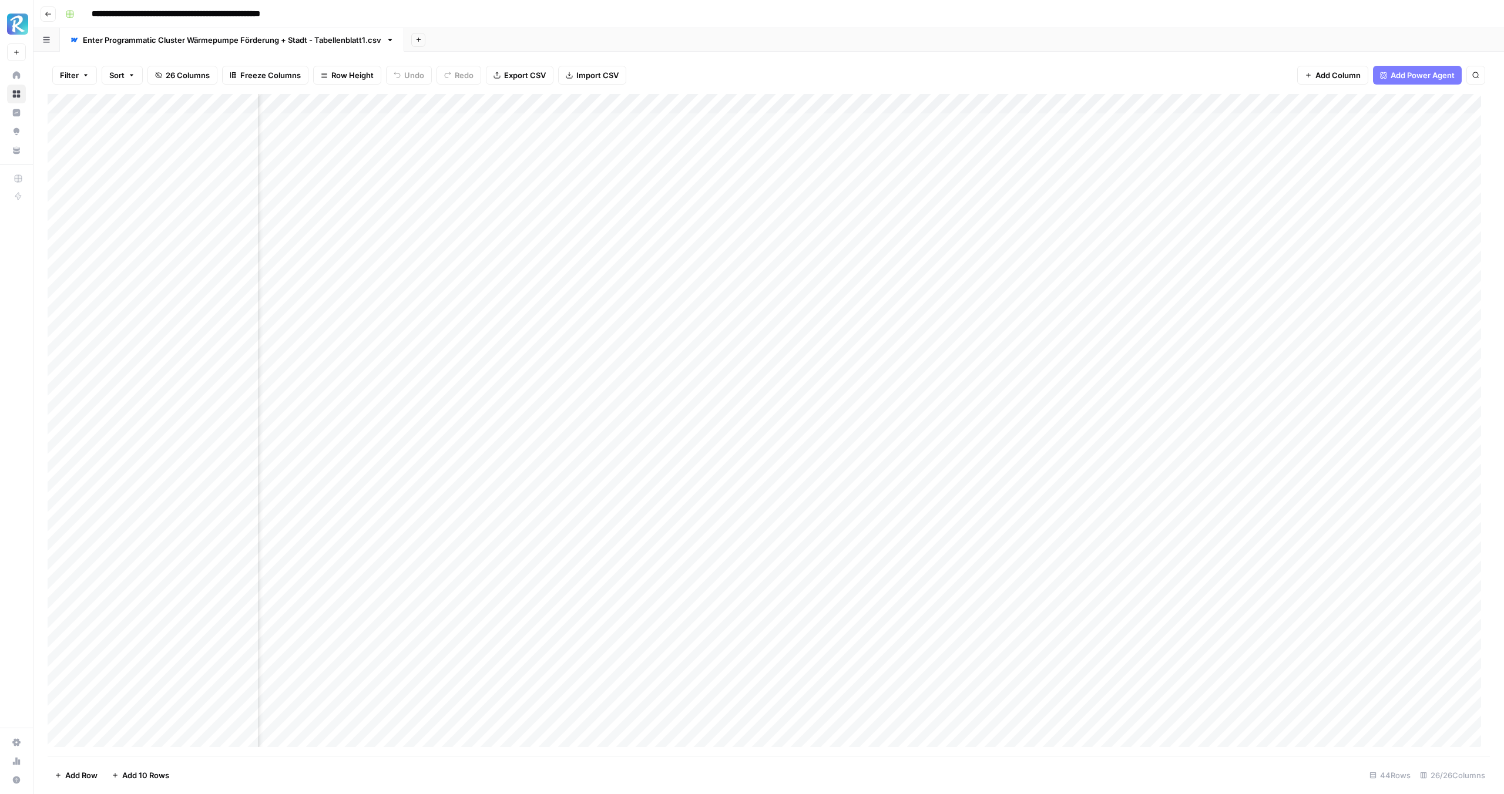
click at [926, 224] on div "Add Column" at bounding box center [769, 425] width 1442 height 662
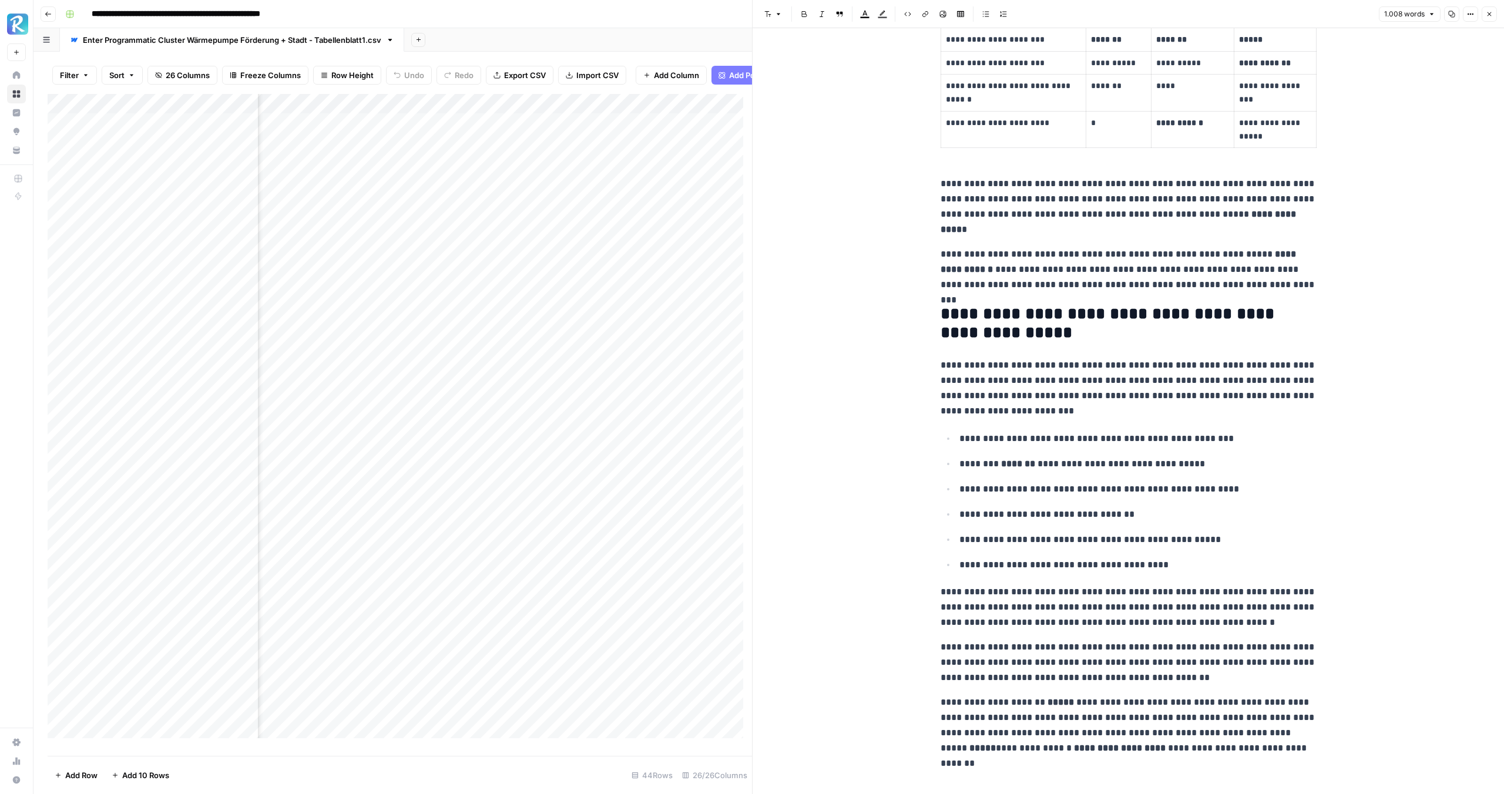
scroll to position [2209, 0]
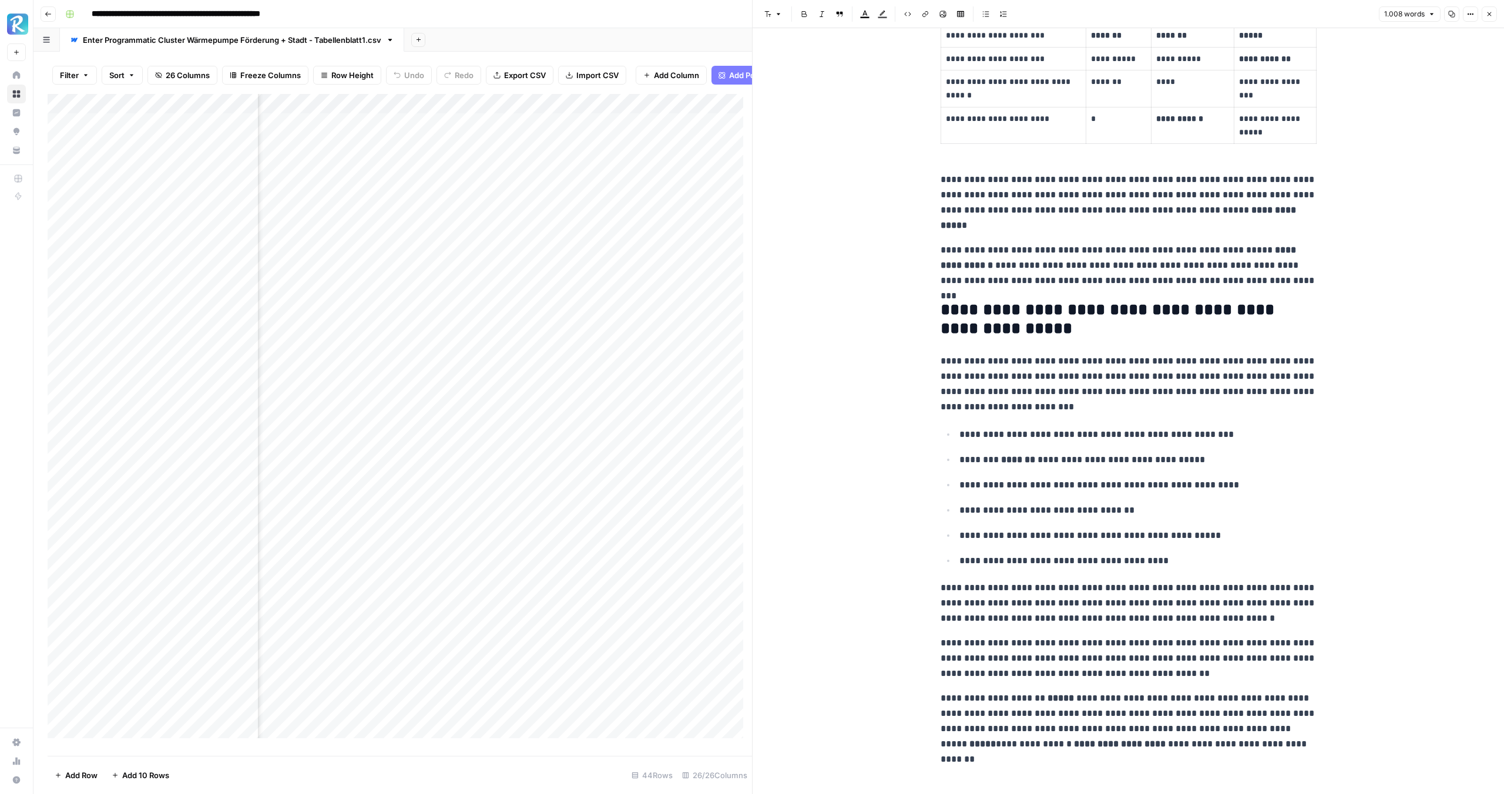
click at [1489, 13] on icon "button" at bounding box center [1489, 14] width 7 height 7
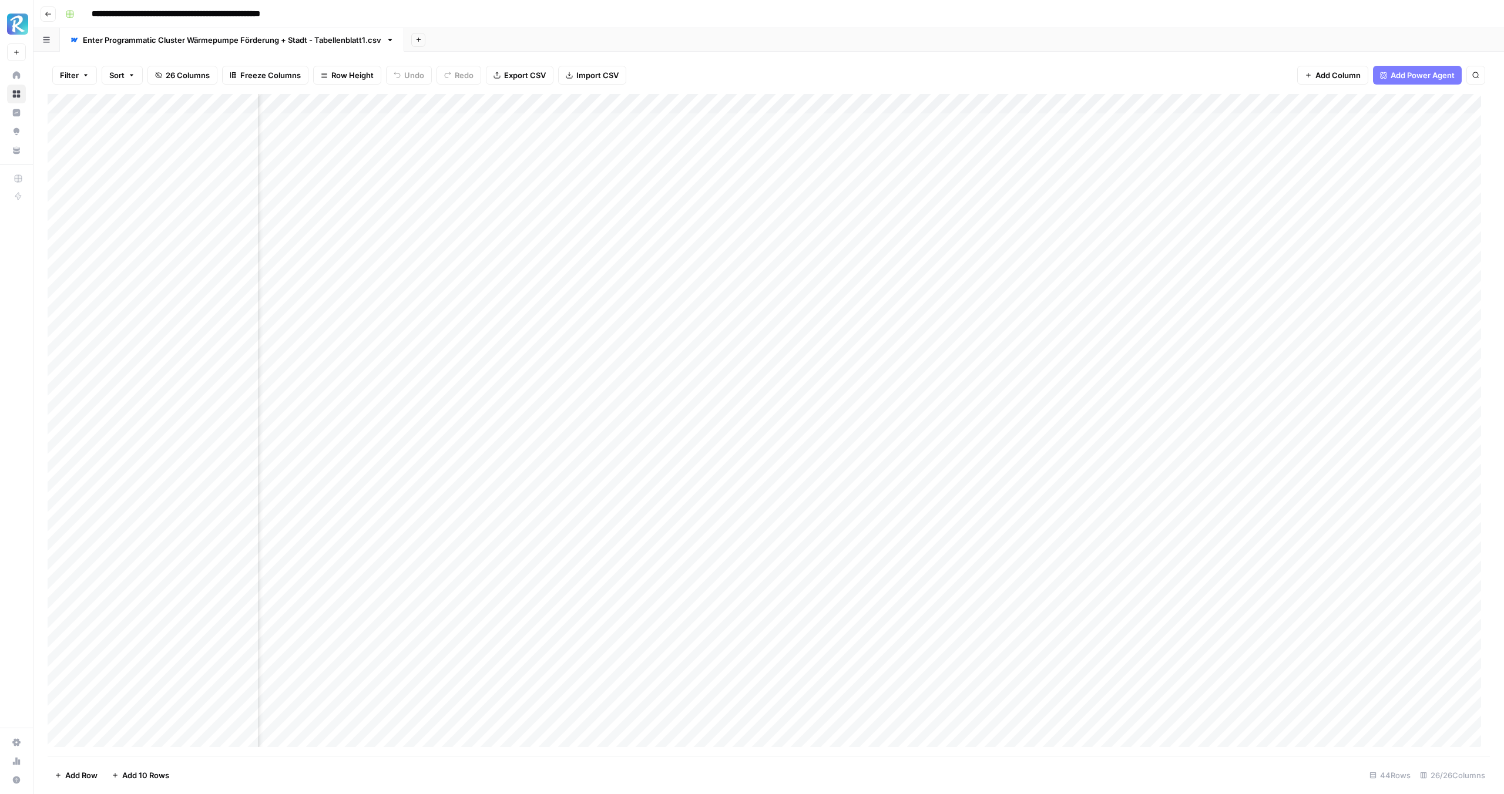
click at [929, 242] on div "Add Column" at bounding box center [769, 425] width 1442 height 662
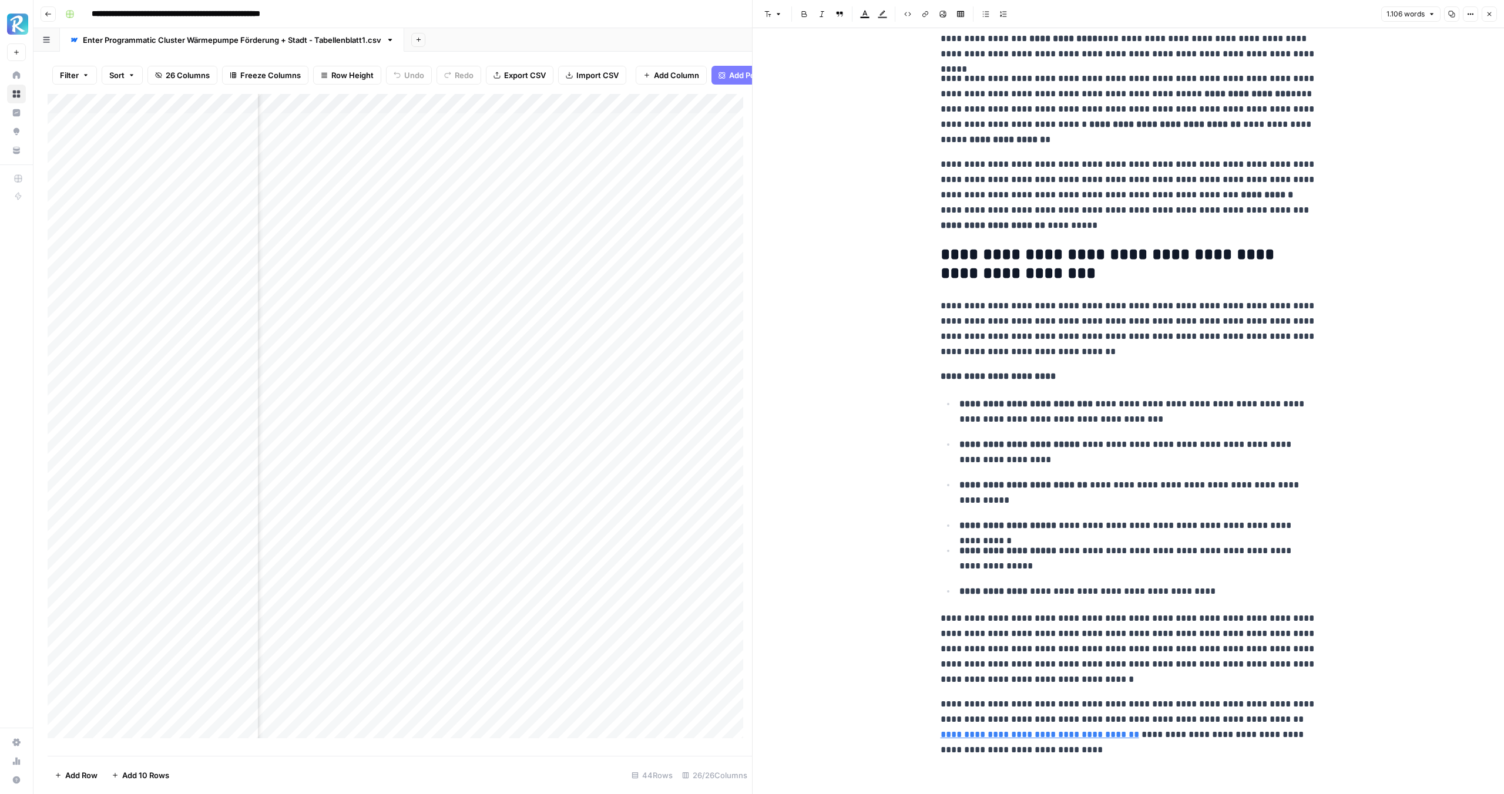
scroll to position [2258, 0]
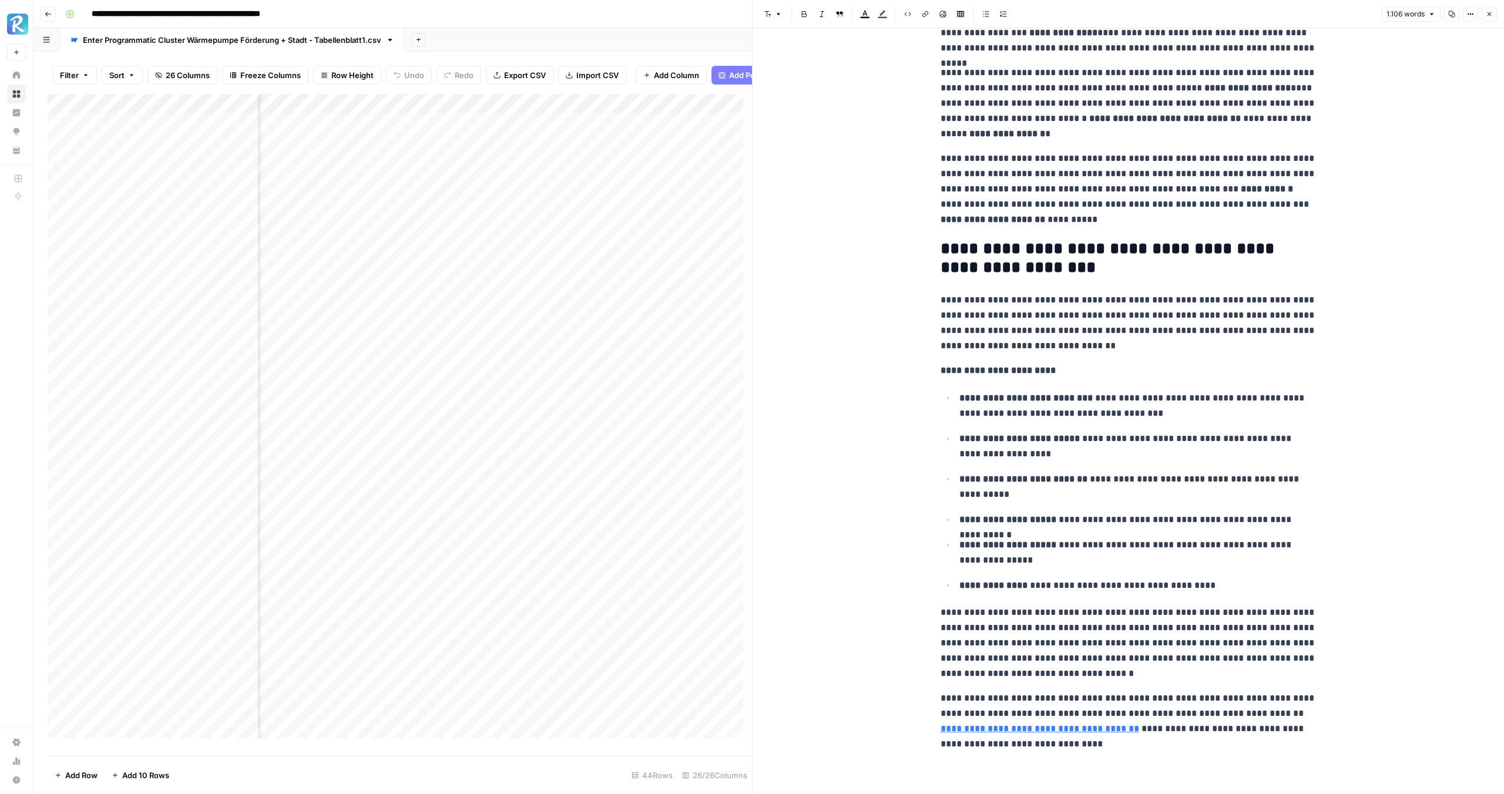
click at [1489, 16] on icon "button" at bounding box center [1489, 14] width 7 height 7
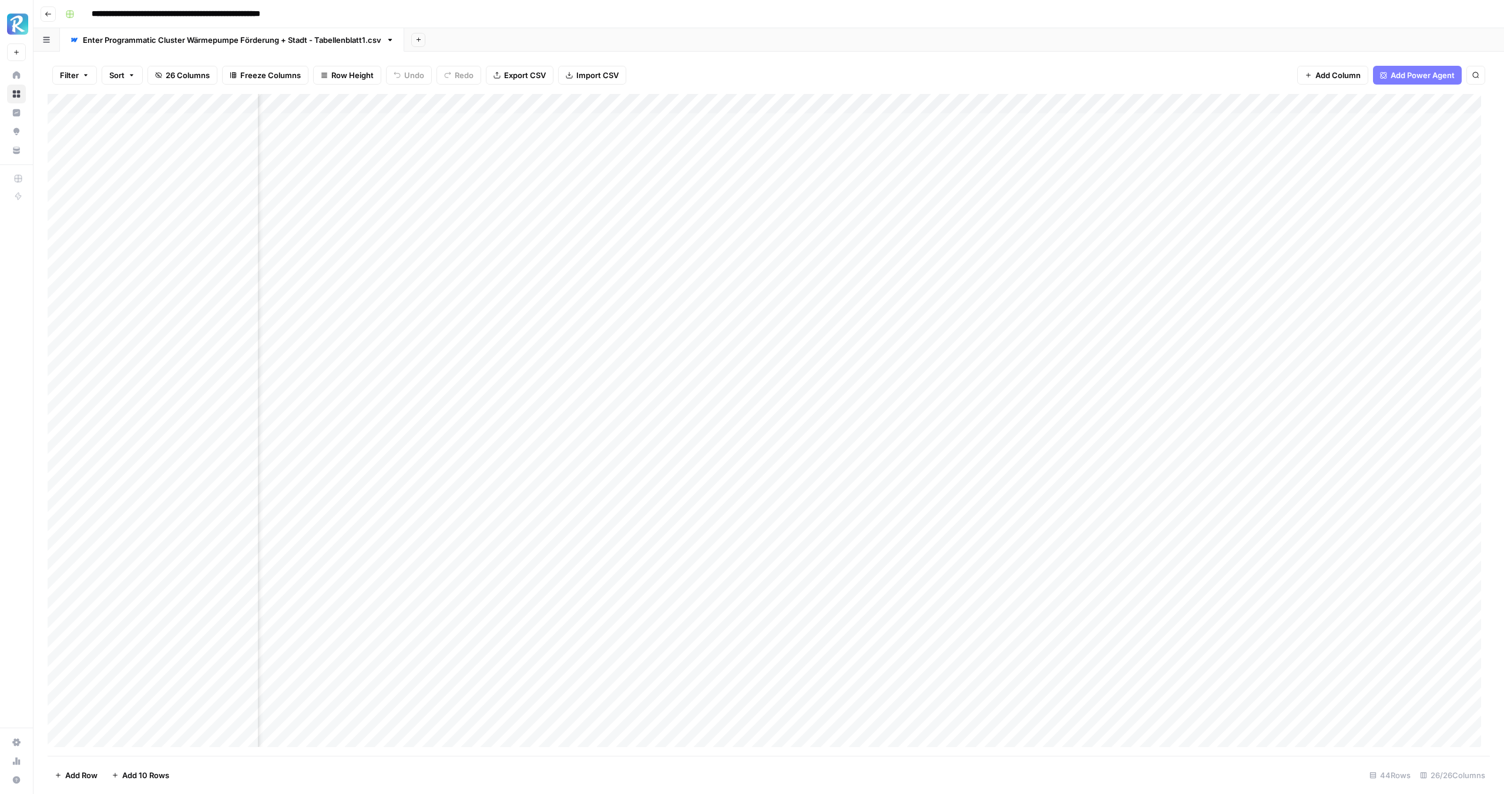
scroll to position [0, 533]
